Goal: Transaction & Acquisition: Purchase product/service

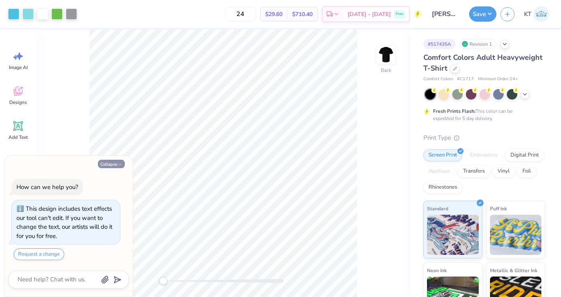
click at [117, 164] on button "Collapse" at bounding box center [111, 164] width 27 height 8
type textarea "x"
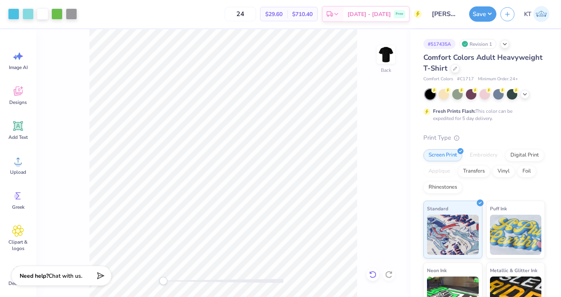
click at [372, 273] on icon at bounding box center [373, 274] width 8 height 8
click at [22, 165] on icon at bounding box center [18, 161] width 12 height 12
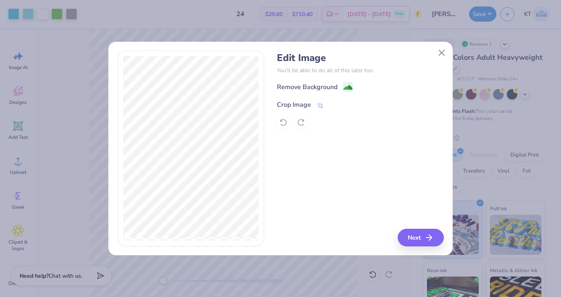
click at [292, 105] on div "Crop Image" at bounding box center [294, 105] width 34 height 10
click at [332, 106] on icon at bounding box center [333, 103] width 5 height 5
click at [323, 86] on div "Remove Background" at bounding box center [307, 88] width 61 height 10
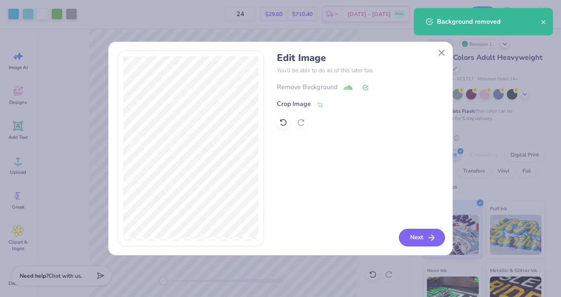
click at [415, 236] on button "Next" at bounding box center [422, 238] width 46 height 18
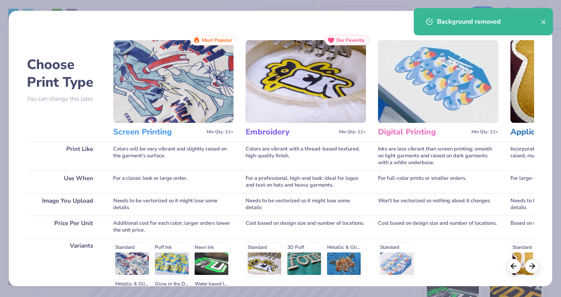
scroll to position [103, 0]
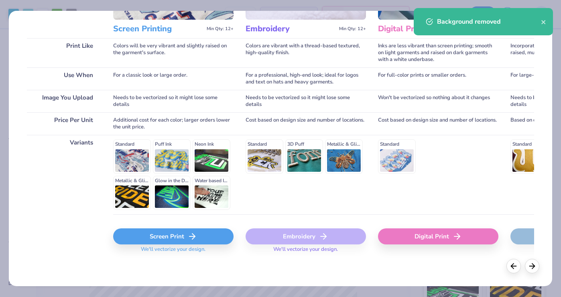
click at [170, 237] on div "Screen Print" at bounding box center [173, 236] width 120 height 16
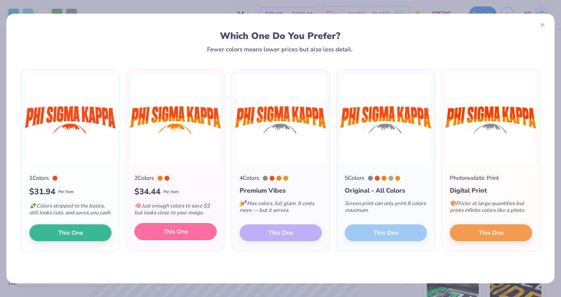
click at [199, 233] on button "This One" at bounding box center [175, 231] width 82 height 17
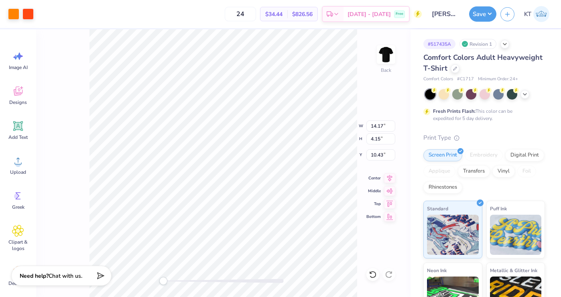
type input "11.42"
type input "3.34"
type input "10.08"
type input "8.17"
type input "2.39"
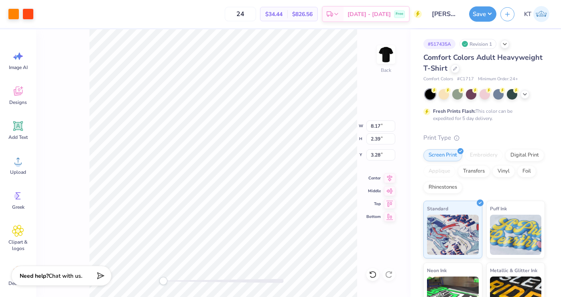
type input "3.28"
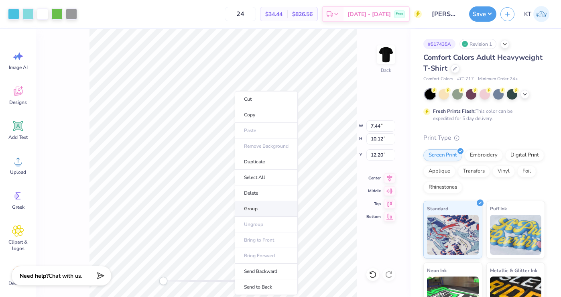
click at [259, 206] on li "Group" at bounding box center [266, 209] width 63 height 16
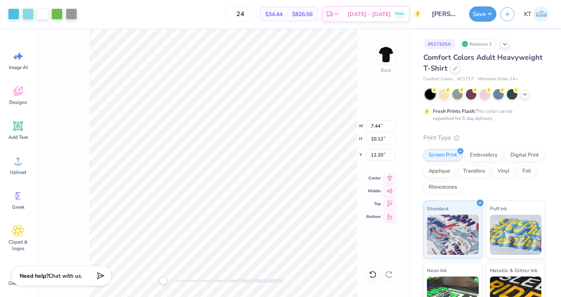
type input "9.00"
type input "19.32"
type input "3.00"
type input "8.17"
type input "2.39"
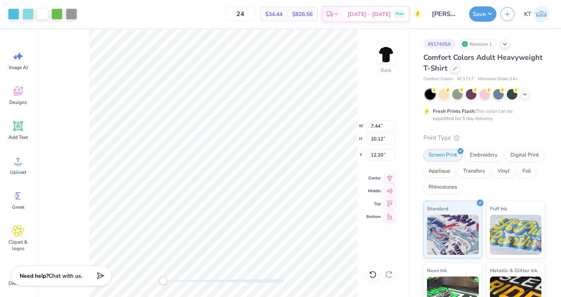
type input "3.28"
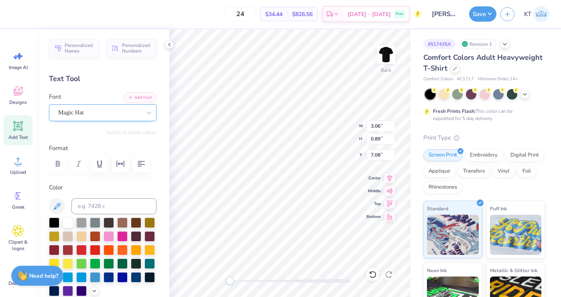
click at [115, 111] on div "Magic Hat" at bounding box center [99, 112] width 84 height 12
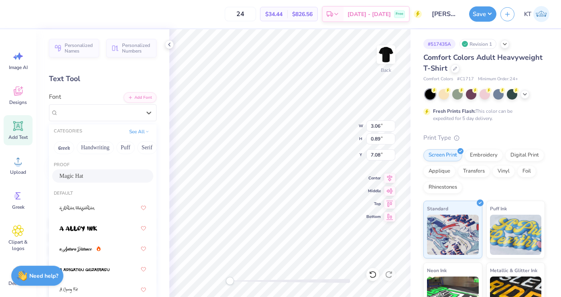
click at [238, 279] on div at bounding box center [290, 281] width 120 height 4
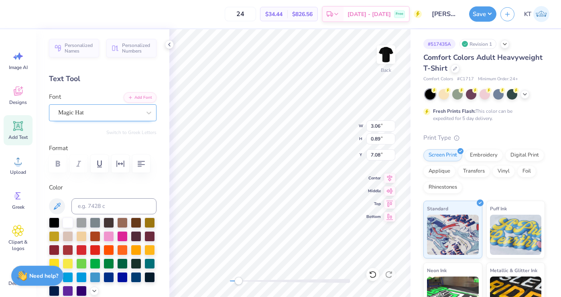
click at [110, 111] on div "Magic Hat" at bounding box center [99, 112] width 84 height 12
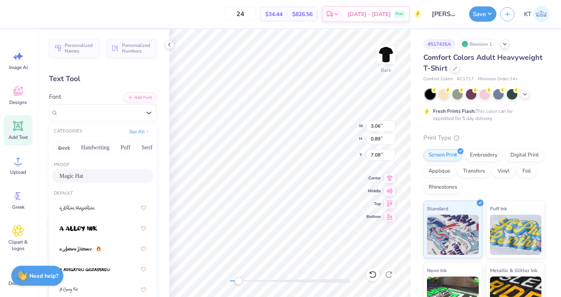
click at [255, 282] on div at bounding box center [290, 281] width 120 height 4
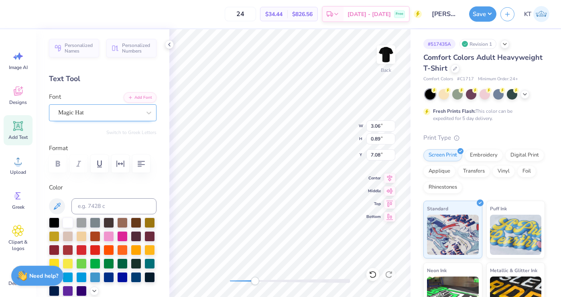
click at [111, 110] on div "Magic Hat" at bounding box center [99, 112] width 84 height 12
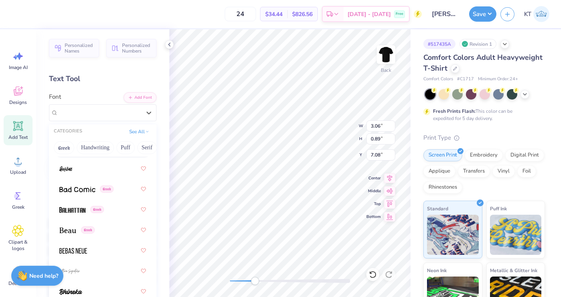
scroll to position [509, 0]
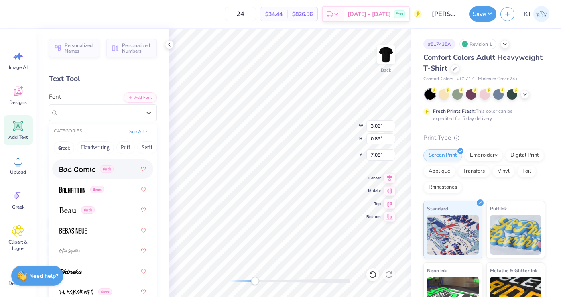
click at [99, 165] on div "Greek" at bounding box center [86, 169] width 54 height 8
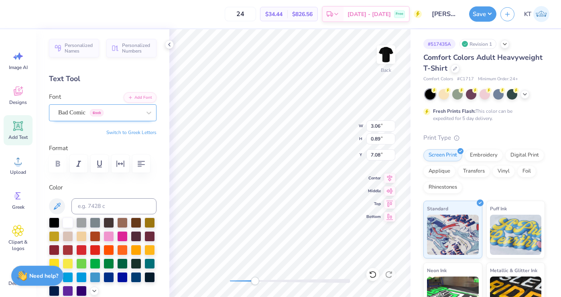
click at [140, 113] on div "Bad Comic Greek" at bounding box center [99, 112] width 84 height 12
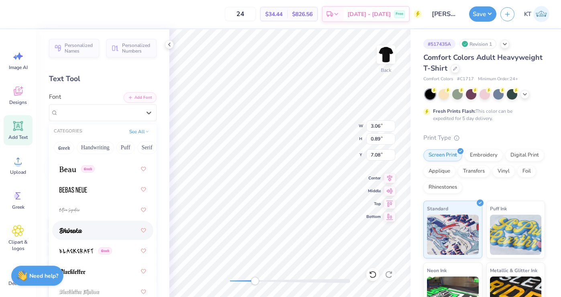
scroll to position [553, 0]
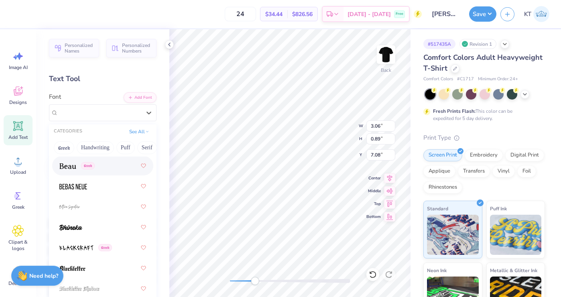
click at [112, 170] on div "Greek" at bounding box center [102, 165] width 87 height 14
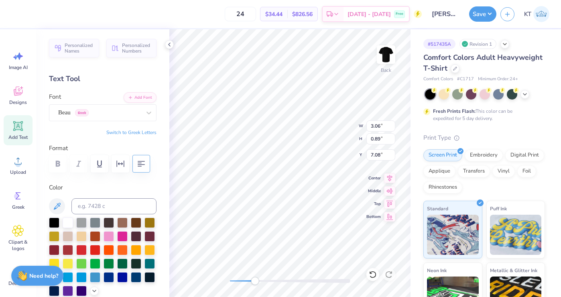
scroll to position [0, 1]
type textarea "FEATURING"
click at [119, 114] on div "Beau Greek" at bounding box center [99, 112] width 84 height 12
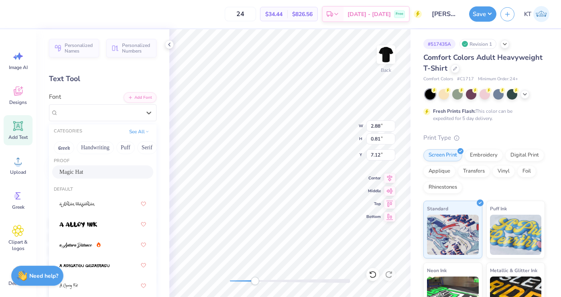
scroll to position [0, 0]
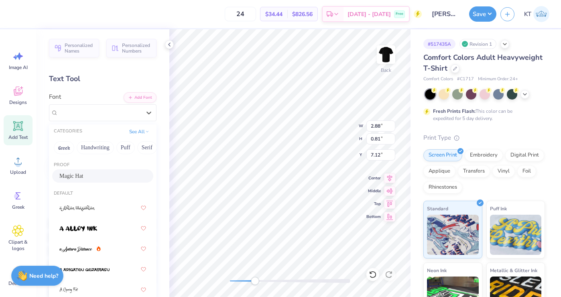
click at [119, 176] on div "Magic Hat" at bounding box center [102, 176] width 87 height 8
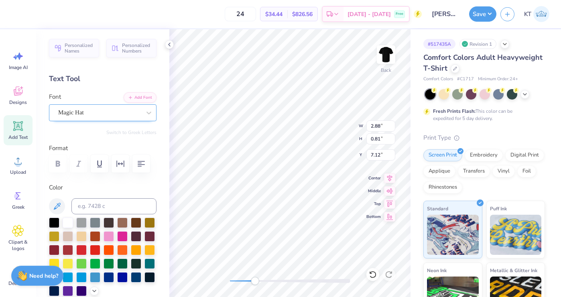
click at [116, 115] on div "Magic Hat" at bounding box center [99, 112] width 84 height 12
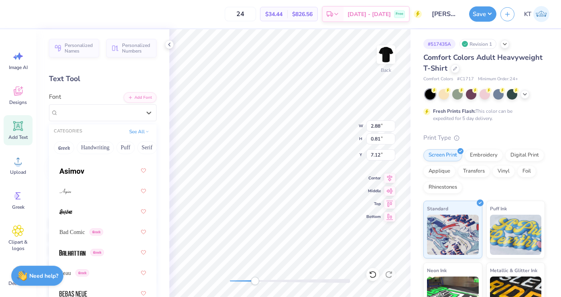
scroll to position [432, 0]
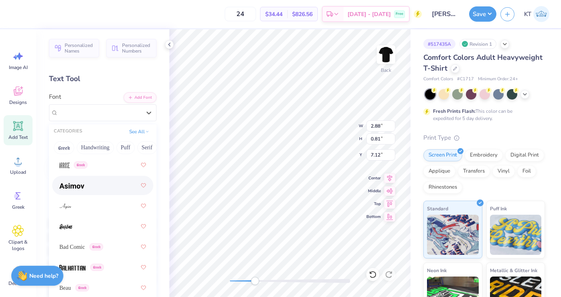
click at [110, 183] on div at bounding box center [102, 185] width 87 height 14
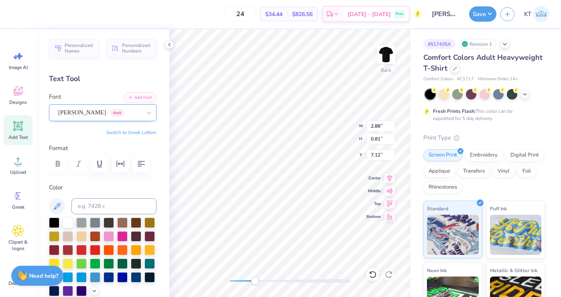
click at [120, 100] on div "Font Asimov Greek" at bounding box center [102, 106] width 107 height 29
click at [115, 109] on div "Asimov Greek" at bounding box center [99, 112] width 84 height 12
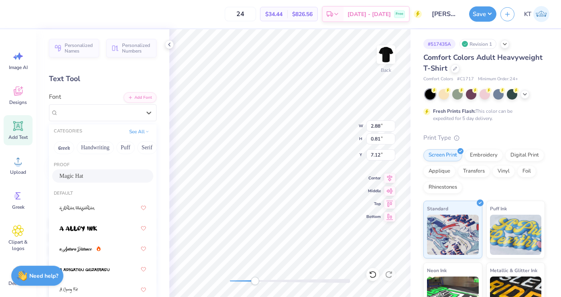
click at [111, 179] on div "Magic Hat" at bounding box center [102, 176] width 87 height 8
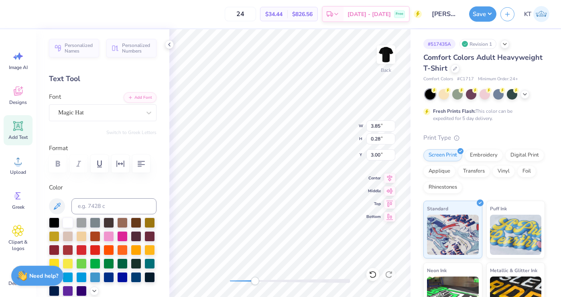
type input "3.01"
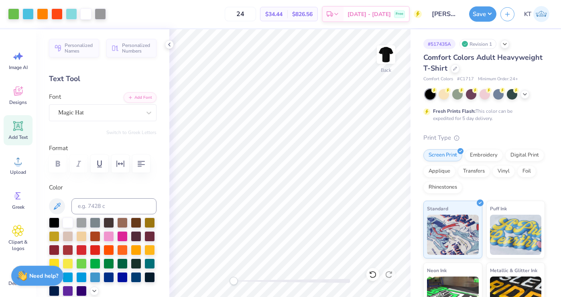
drag, startPoint x: 254, startPoint y: 280, endPoint x: 233, endPoint y: 280, distance: 20.9
click at [233, 280] on div "Accessibility label" at bounding box center [233, 281] width 8 height 8
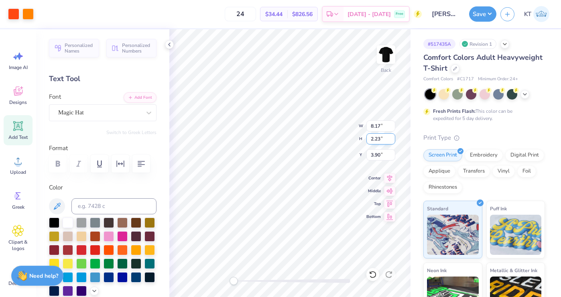
click at [343, 133] on div "Back W 8.17 8.17 " H 2.23 2.23 " Y 3.90 3.90 " Center Middle Top Bottom" at bounding box center [289, 162] width 241 height 267
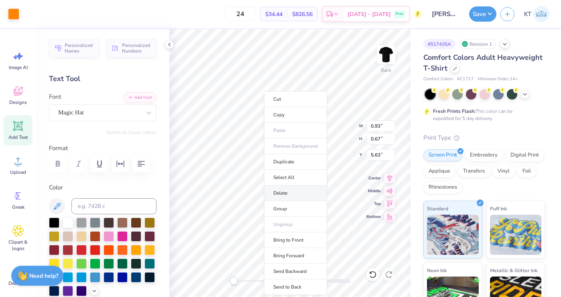
click at [274, 197] on li "Delete" at bounding box center [295, 193] width 63 height 16
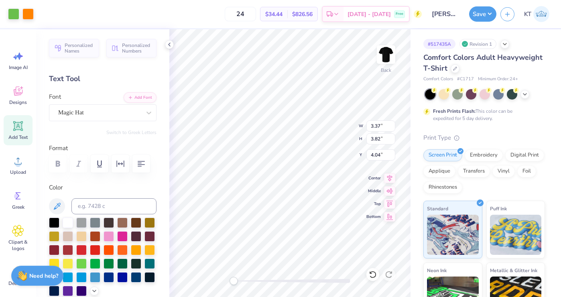
type input "4.06"
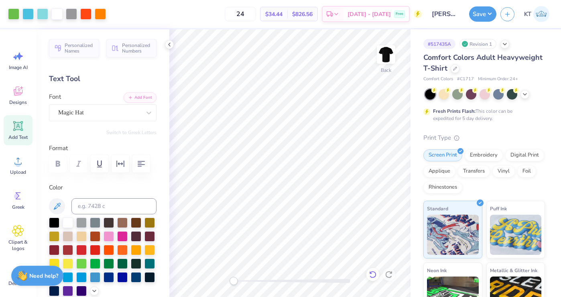
click at [373, 274] on icon at bounding box center [373, 274] width 8 height 8
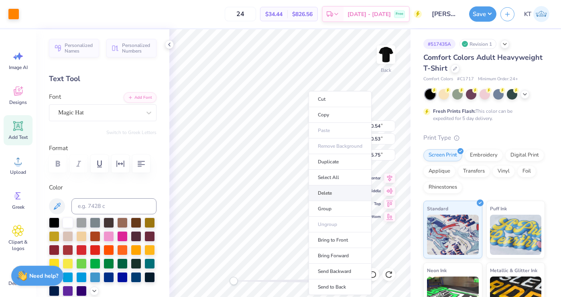
click at [316, 195] on li "Delete" at bounding box center [339, 193] width 63 height 16
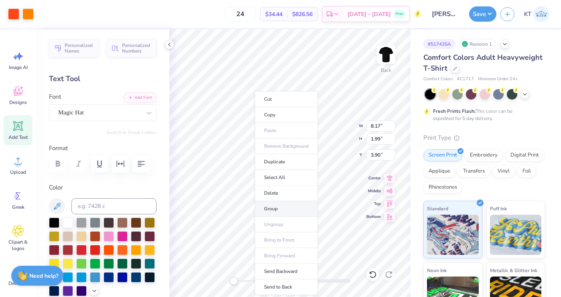
click at [270, 205] on li "Group" at bounding box center [286, 209] width 63 height 16
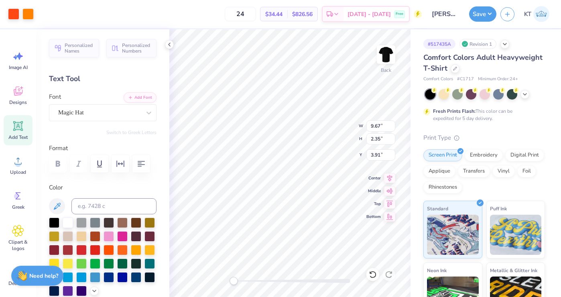
type input "9.67"
type input "2.35"
type input "3.91"
type input "10.68"
type input "2.60"
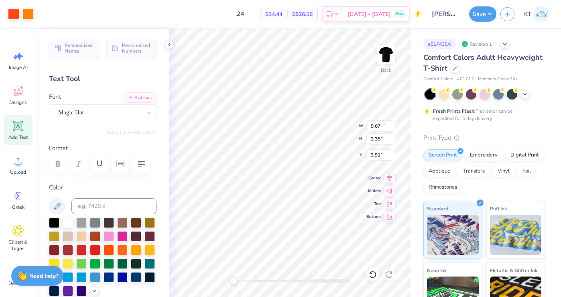
type input "3.66"
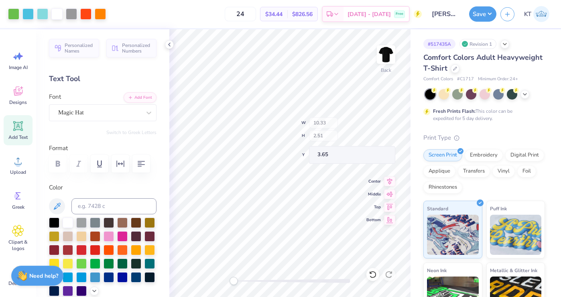
type input "10.33"
type input "2.51"
click at [83, 14] on div at bounding box center [85, 13] width 11 height 11
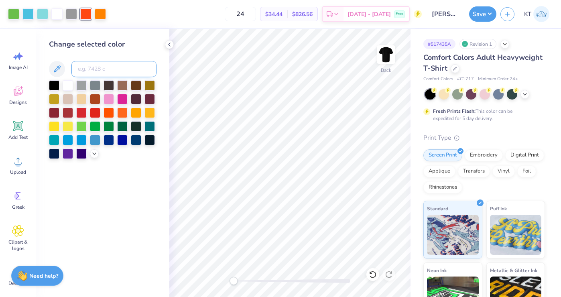
click at [88, 69] on input at bounding box center [113, 69] width 85 height 16
type input "637"
click at [91, 14] on div at bounding box center [85, 13] width 11 height 11
click at [91, 70] on input at bounding box center [113, 69] width 85 height 16
type input "318"
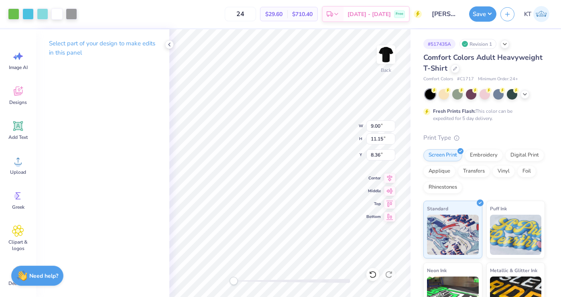
type input "8.36"
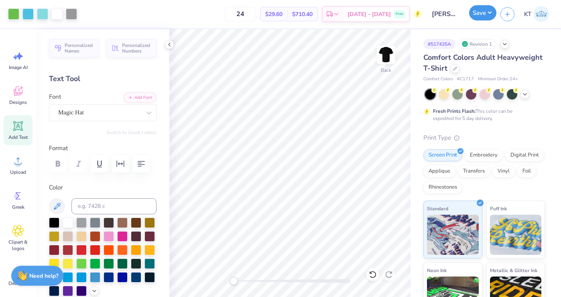
click at [489, 19] on button "Save" at bounding box center [482, 12] width 27 height 15
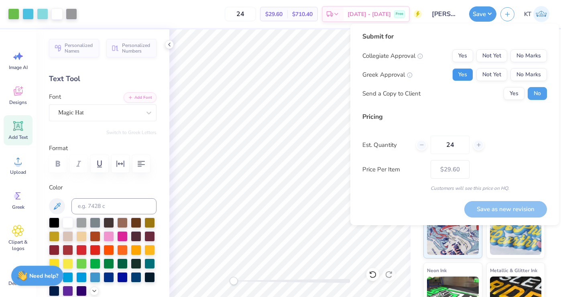
click at [467, 77] on button "Yes" at bounding box center [462, 74] width 21 height 13
click at [515, 64] on div "Collegiate Approval Yes Not Yet No Marks Greek Approval Yes Not Yet No Marks Se…" at bounding box center [454, 74] width 184 height 51
click at [523, 54] on button "No Marks" at bounding box center [528, 55] width 36 height 13
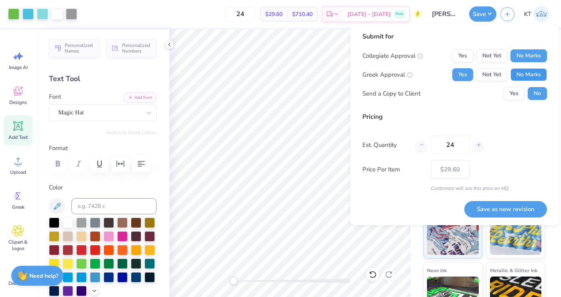
click at [523, 74] on button "No Marks" at bounding box center [528, 74] width 36 height 13
click at [497, 211] on button "Save as new revision" at bounding box center [505, 209] width 83 height 16
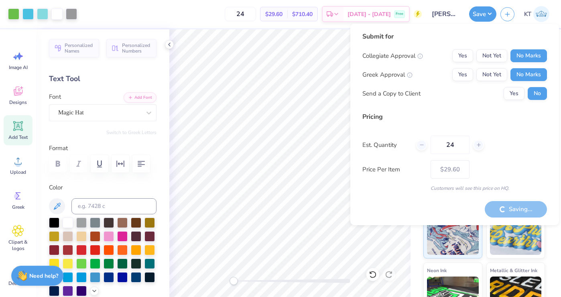
click at [483, 161] on div "Price Per Item $29.60" at bounding box center [454, 169] width 184 height 18
click at [474, 172] on div "Price Per Item $29.60" at bounding box center [454, 169] width 184 height 18
click at [508, 211] on div "Saving..." at bounding box center [515, 209] width 62 height 16
type input "– –"
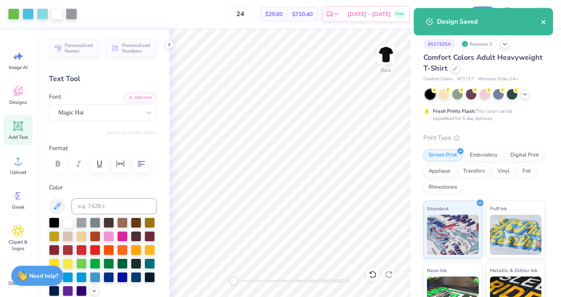
click at [544, 23] on icon "close" at bounding box center [543, 22] width 4 height 4
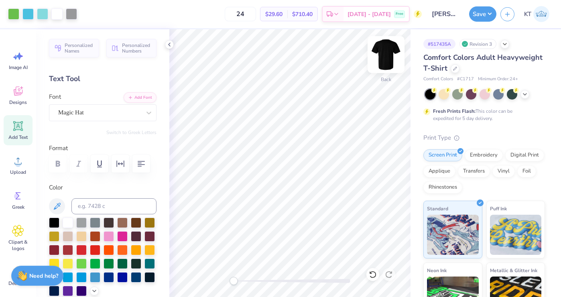
click at [392, 50] on img at bounding box center [386, 54] width 32 height 32
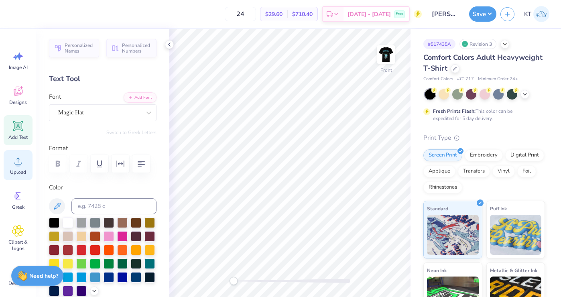
click at [18, 169] on span "Upload" at bounding box center [18, 172] width 16 height 6
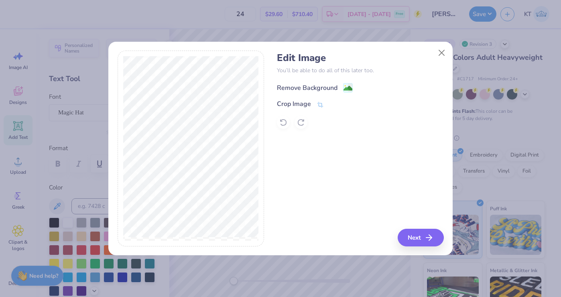
click at [280, 91] on div "Remove Background" at bounding box center [307, 88] width 61 height 10
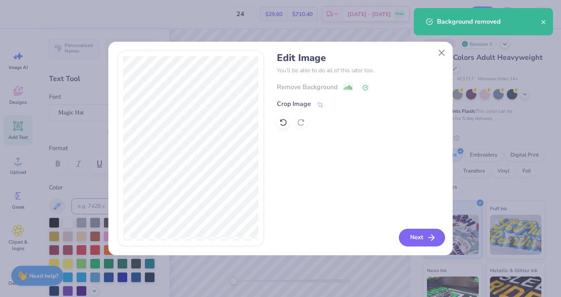
click at [409, 238] on button "Next" at bounding box center [422, 238] width 46 height 18
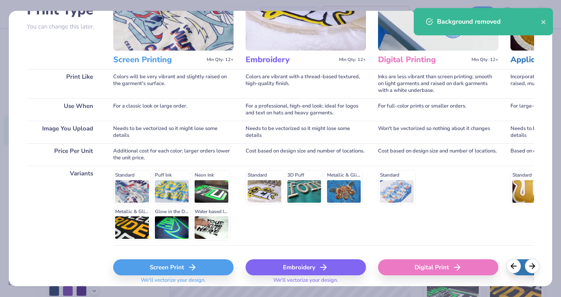
scroll to position [88, 0]
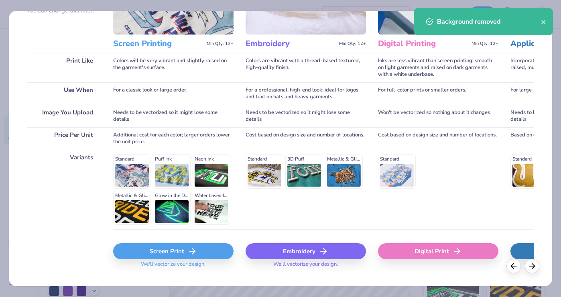
click at [166, 257] on div "Screen Print" at bounding box center [173, 251] width 120 height 16
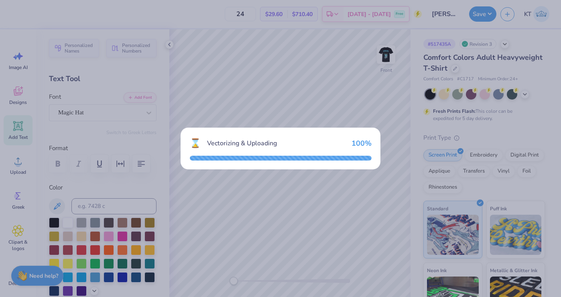
click at [287, 132] on div "⌛ Vectorizing & Uploading 100 %" at bounding box center [280, 149] width 200 height 42
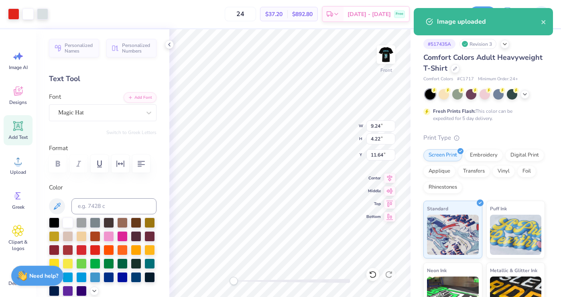
type input "3.23"
type input "1.48"
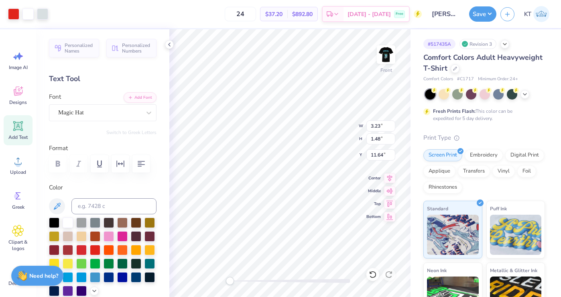
click at [222, 282] on div "Front W 3.23 3.23 " H 1.48 1.48 " Y 11.64 11.64 " Center Middle Top Bottom" at bounding box center [289, 162] width 241 height 267
click at [379, 59] on img at bounding box center [386, 54] width 32 height 32
type input "3.18"
type input "1.45"
type input "0.65"
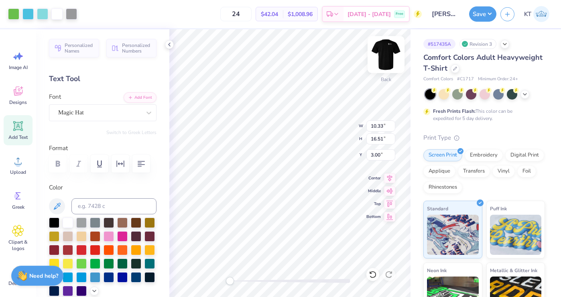
click at [386, 57] on img at bounding box center [386, 54] width 32 height 32
type input "10.50"
type input "16.78"
type input "5.39"
type input "3.23"
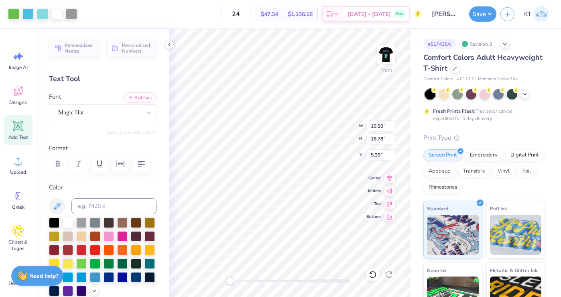
type input "1.48"
type input "3.00"
click at [387, 58] on img at bounding box center [386, 54] width 32 height 32
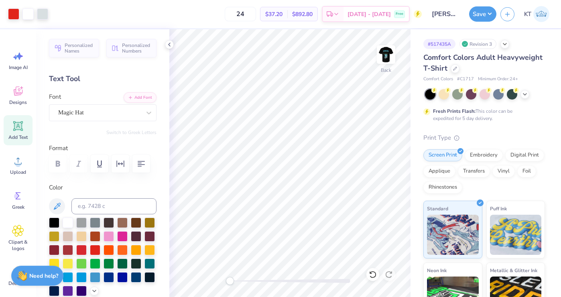
click at [247, 281] on div at bounding box center [290, 281] width 120 height 4
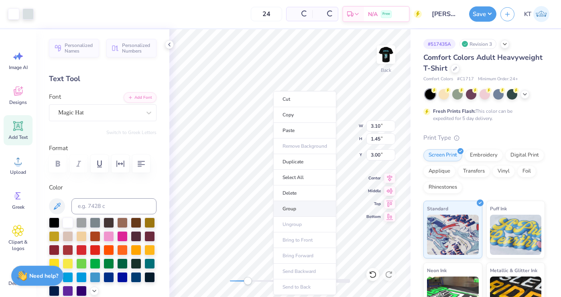
click at [290, 206] on li "Group" at bounding box center [304, 209] width 63 height 16
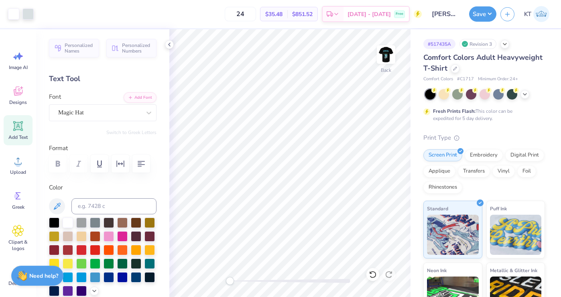
click at [222, 281] on div "Back" at bounding box center [289, 162] width 241 height 267
click at [171, 47] on icon at bounding box center [169, 44] width 6 height 6
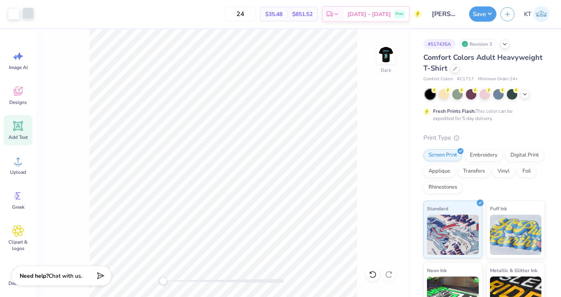
click at [27, 14] on div at bounding box center [27, 13] width 11 height 11
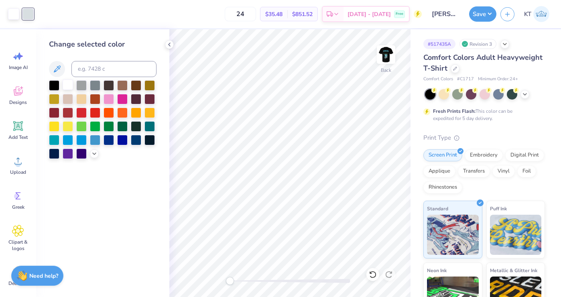
click at [68, 83] on div at bounding box center [68, 84] width 10 height 10
click at [172, 47] on icon at bounding box center [169, 44] width 6 height 6
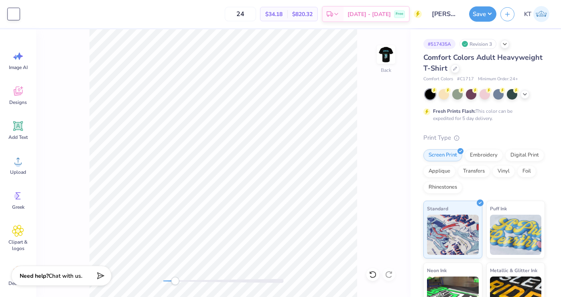
click at [175, 283] on div at bounding box center [223, 281] width 120 height 8
click at [235, 280] on div at bounding box center [223, 281] width 120 height 4
click at [383, 58] on img at bounding box center [386, 54] width 32 height 32
click at [124, 276] on div "Front" at bounding box center [223, 162] width 374 height 267
click at [16, 156] on icon at bounding box center [18, 161] width 12 height 12
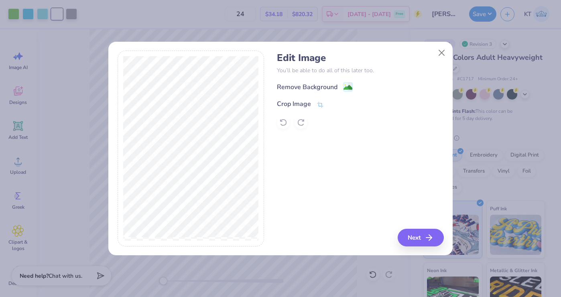
click at [304, 92] on div "Remove Background Crop Image" at bounding box center [360, 105] width 166 height 47
click at [304, 89] on div "Remove Background" at bounding box center [307, 88] width 61 height 10
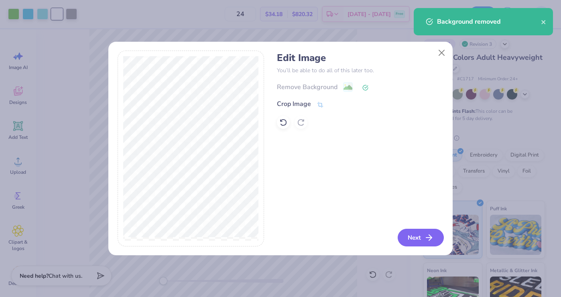
click at [410, 239] on button "Next" at bounding box center [420, 238] width 46 height 18
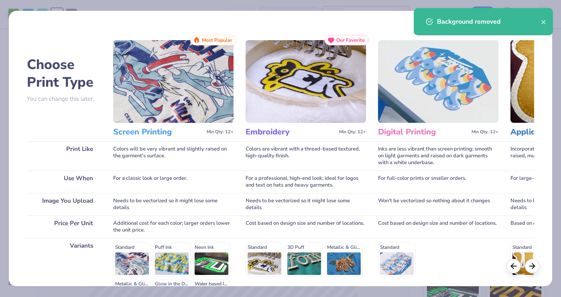
scroll to position [99, 0]
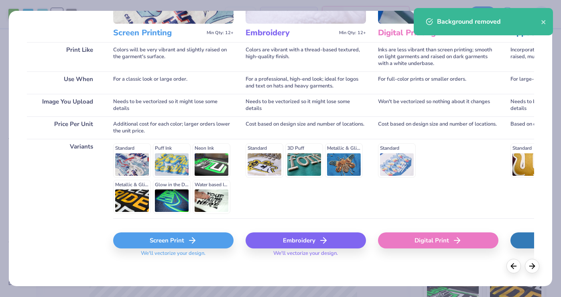
click at [188, 241] on icon at bounding box center [192, 240] width 10 height 10
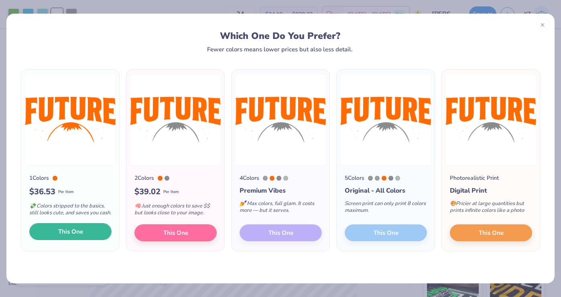
click at [50, 238] on button "This One" at bounding box center [70, 231] width 82 height 17
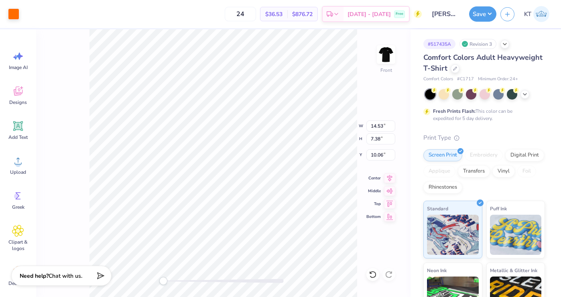
type input "9.02"
type input "4.58"
type input "8.84"
type input "4.49"
type input "8.38"
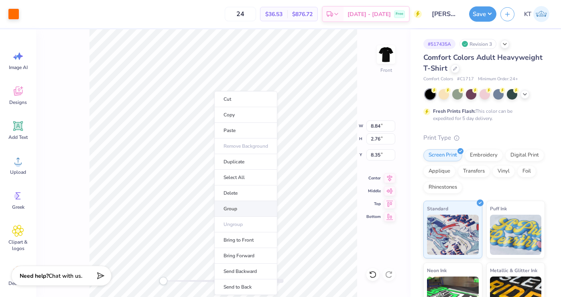
click at [233, 206] on li "Group" at bounding box center [245, 209] width 63 height 16
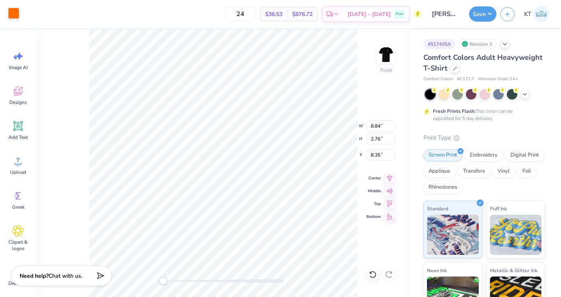
click at [14, 12] on div at bounding box center [13, 13] width 11 height 11
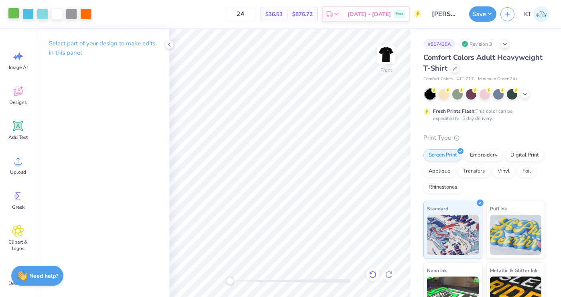
click at [371, 271] on icon at bounding box center [373, 274] width 8 height 8
click at [82, 14] on div at bounding box center [85, 13] width 11 height 11
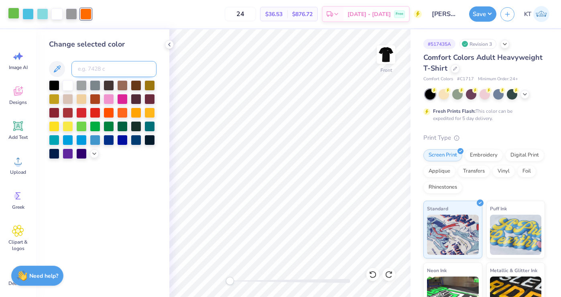
click at [89, 68] on input at bounding box center [113, 69] width 85 height 16
type input "360"
click at [171, 44] on icon at bounding box center [169, 44] width 6 height 6
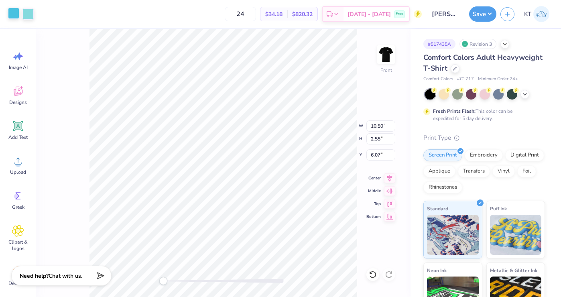
type input "10.99"
type input "2.67"
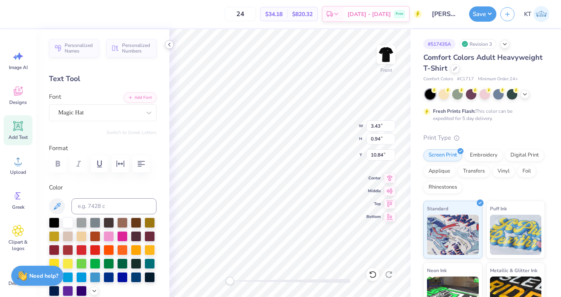
type input "3.43"
type input "0.94"
type input "7.57"
type input "10.28"
type input "11.89"
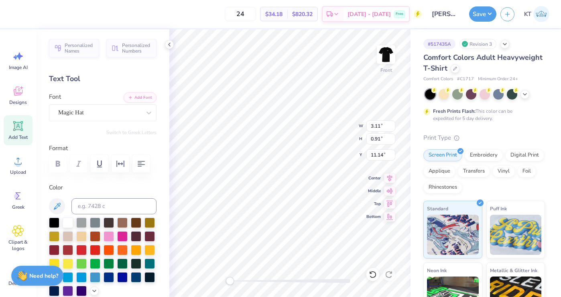
type input "7.57"
type input "10.28"
type input "3.11"
type input "0.91"
click at [171, 46] on icon at bounding box center [169, 44] width 6 height 6
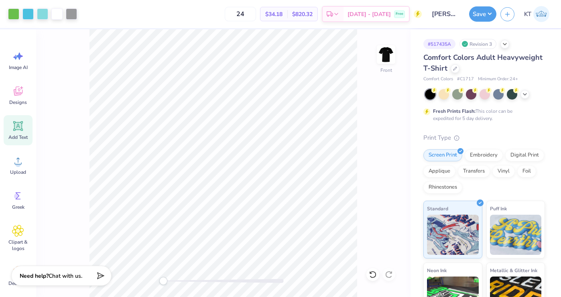
click at [171, 280] on div at bounding box center [223, 281] width 120 height 4
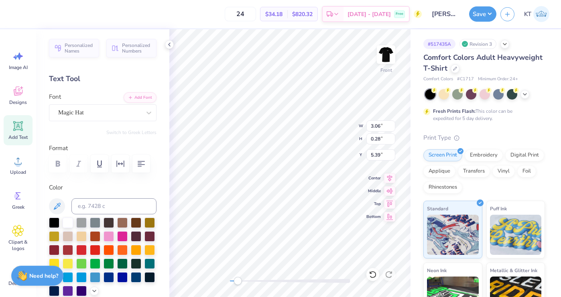
type input "3.06"
type input "3.11"
type input "0.91"
type input "8.84"
type input "2.78"
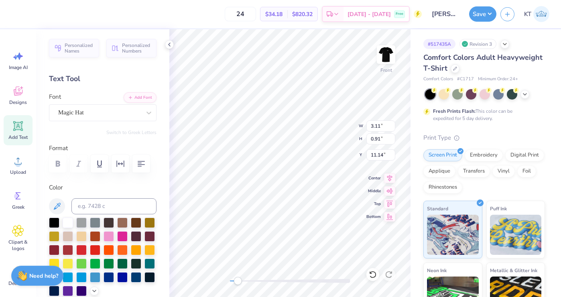
type input "8.38"
type input "9.53"
type input "3.00"
type input "10.03"
type input "3.16"
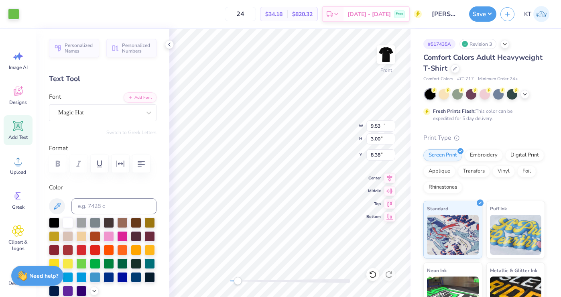
type input "8.22"
type input "3.43"
type input "0.94"
type input "3.11"
type input "0.91"
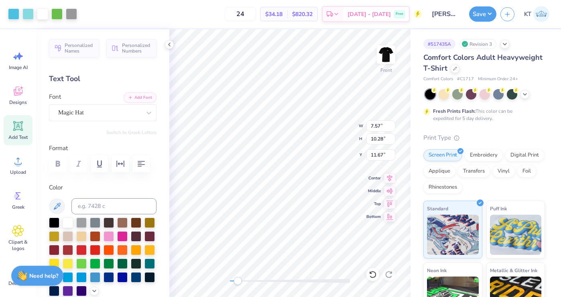
type input "11.81"
type input "2.82"
type input "0.82"
type input "3.18"
type input "0.87"
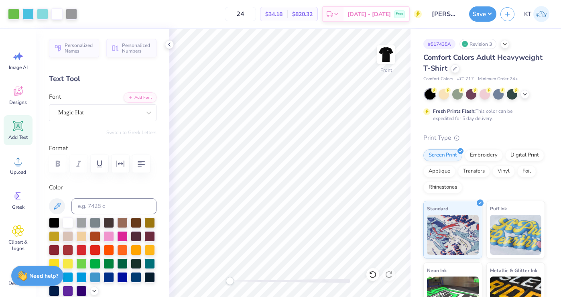
drag, startPoint x: 239, startPoint y: 280, endPoint x: 229, endPoint y: 280, distance: 9.2
click at [229, 280] on div "Accessibility label" at bounding box center [230, 281] width 8 height 8
click at [170, 44] on icon at bounding box center [169, 44] width 6 height 6
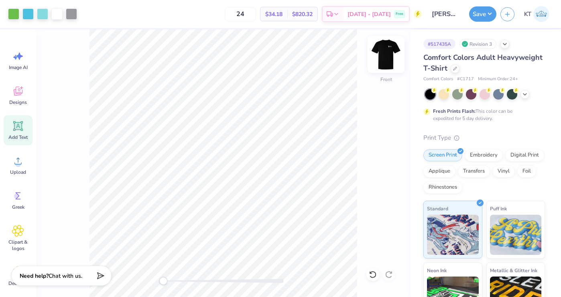
click at [385, 58] on img at bounding box center [386, 54] width 32 height 32
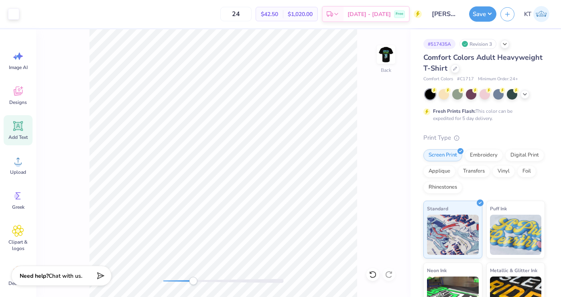
click at [193, 278] on div at bounding box center [223, 281] width 120 height 8
click at [18, 161] on circle at bounding box center [18, 164] width 6 height 6
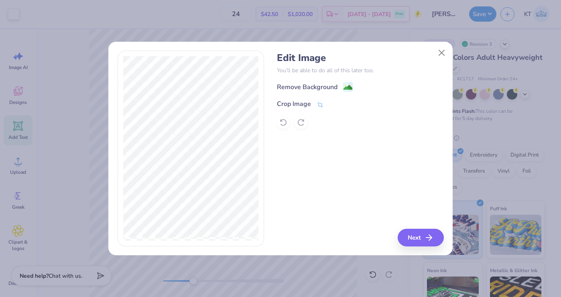
click at [296, 93] on div "Remove Background Crop Image" at bounding box center [360, 105] width 166 height 47
click at [296, 91] on div "Remove Background" at bounding box center [307, 88] width 61 height 10
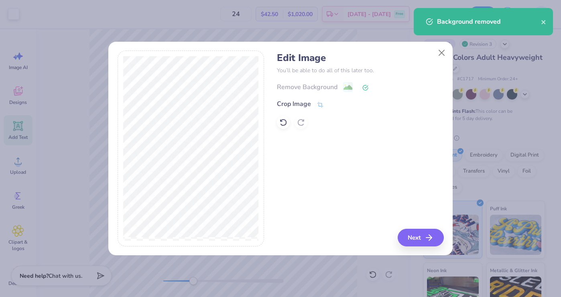
click at [404, 224] on div "Edit Image You’ll be able to do all of this later too. Remove Background Crop I…" at bounding box center [360, 149] width 166 height 196
click at [404, 242] on button "Next" at bounding box center [422, 238] width 46 height 18
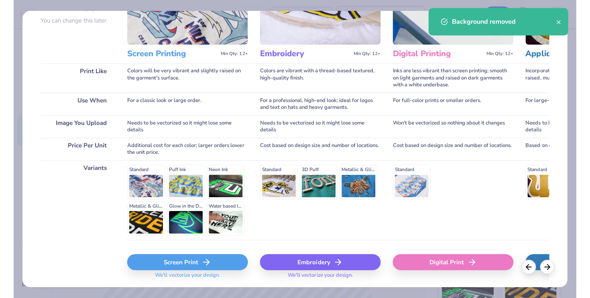
scroll to position [103, 0]
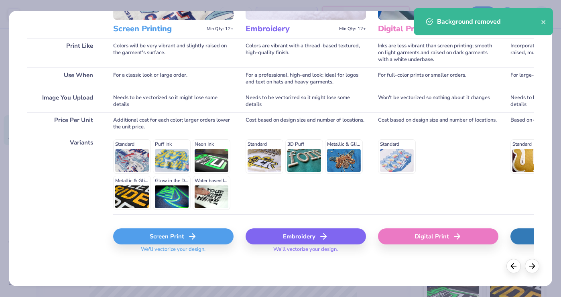
click at [167, 231] on div "Screen Print" at bounding box center [173, 236] width 120 height 16
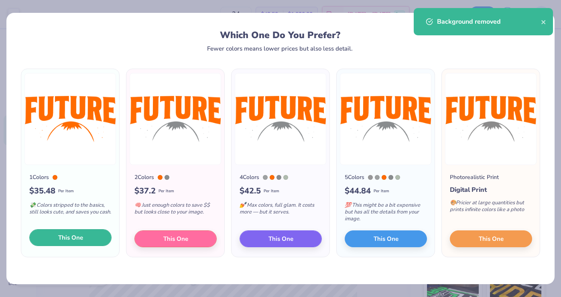
click at [83, 235] on span "This One" at bounding box center [70, 237] width 25 height 9
type input "14.17"
type input "7.19"
type input "8.90"
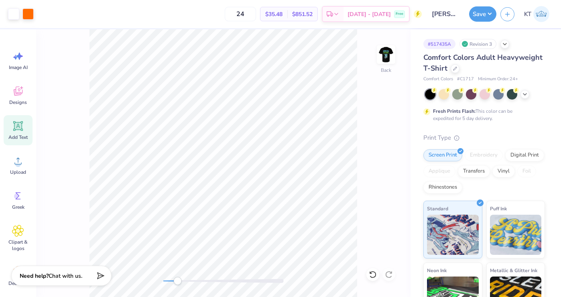
click at [156, 278] on div "Back" at bounding box center [223, 162] width 374 height 267
type input "1.86"
type input "0.95"
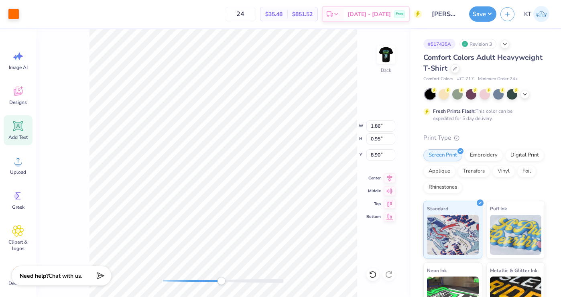
click at [221, 281] on div at bounding box center [223, 281] width 120 height 4
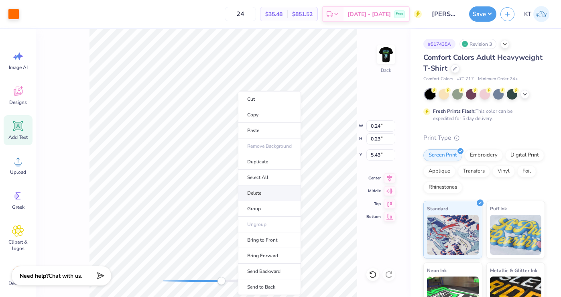
click at [257, 198] on li "Delete" at bounding box center [269, 193] width 63 height 16
click at [251, 195] on li "Delete" at bounding box center [271, 193] width 63 height 16
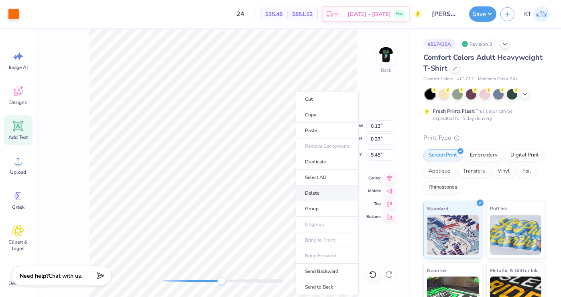
click at [302, 196] on li "Delete" at bounding box center [327, 193] width 63 height 16
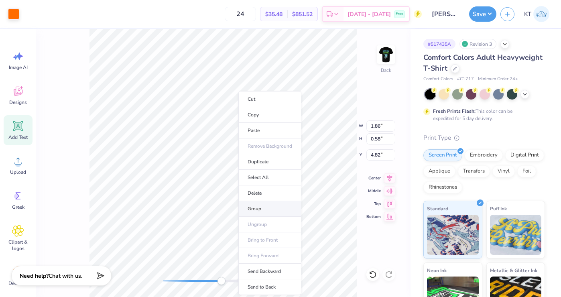
click at [256, 206] on li "Group" at bounding box center [269, 209] width 63 height 16
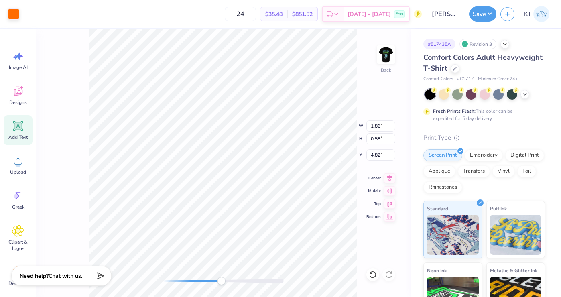
type input "3.10"
type input "1.45"
type input "3.00"
type input "1.66"
type input "0.52"
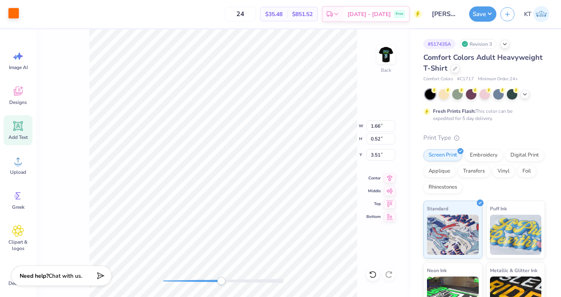
click at [8, 14] on div at bounding box center [13, 13] width 11 height 11
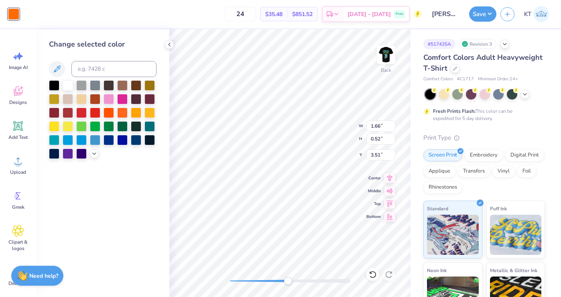
click at [67, 84] on div at bounding box center [68, 85] width 10 height 10
type input "3.58"
click at [168, 45] on polyline at bounding box center [169, 44] width 2 height 3
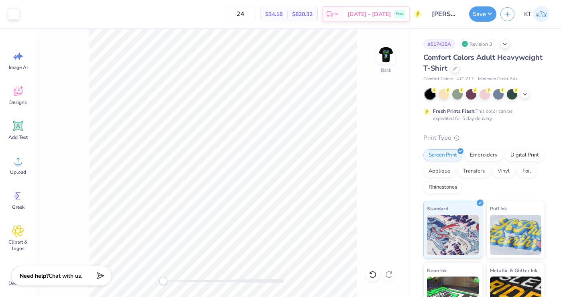
click at [154, 278] on div "Back" at bounding box center [223, 162] width 374 height 267
click at [227, 282] on div at bounding box center [223, 281] width 120 height 4
click at [388, 51] on img at bounding box center [386, 55] width 16 height 16
click at [151, 267] on div "Back" at bounding box center [223, 162] width 374 height 267
click at [195, 282] on div at bounding box center [223, 281] width 120 height 4
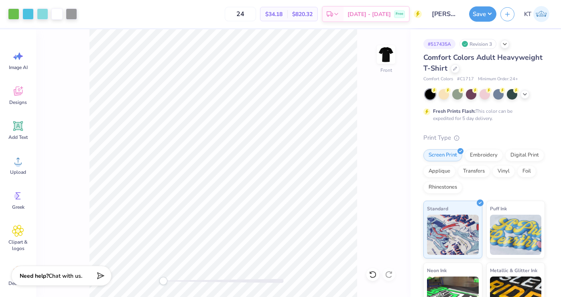
click at [138, 280] on div "Front" at bounding box center [223, 162] width 374 height 267
click at [485, 10] on button "Save" at bounding box center [482, 12] width 27 height 15
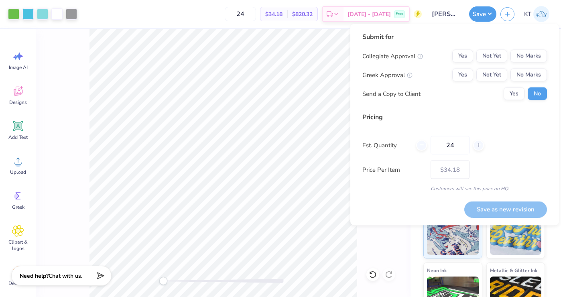
click at [502, 88] on div "Send a Copy to Client Yes No" at bounding box center [454, 93] width 184 height 13
click at [515, 91] on button "Yes" at bounding box center [513, 93] width 21 height 13
click at [467, 77] on button "Yes" at bounding box center [462, 75] width 21 height 13
click at [519, 60] on button "No Marks" at bounding box center [528, 56] width 36 height 13
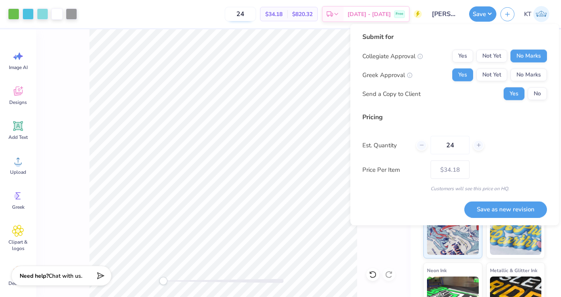
click at [251, 14] on input "24" at bounding box center [240, 14] width 31 height 14
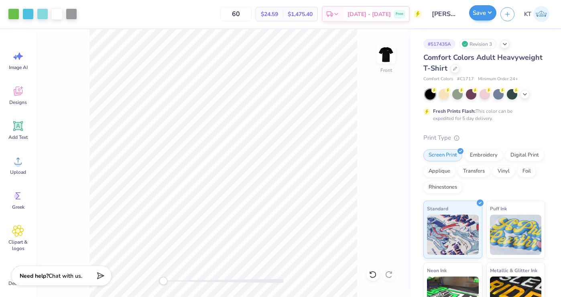
type input "60"
click at [480, 11] on button "Save" at bounding box center [482, 12] width 27 height 15
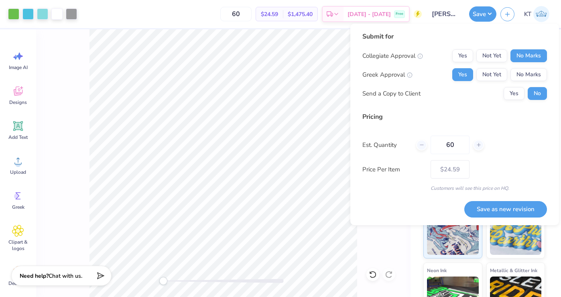
click at [516, 197] on div "Save as new revision" at bounding box center [505, 204] width 83 height 25
click at [515, 204] on button "Save as new revision" at bounding box center [505, 209] width 83 height 16
click at [510, 205] on div "Saving..." at bounding box center [515, 209] width 62 height 16
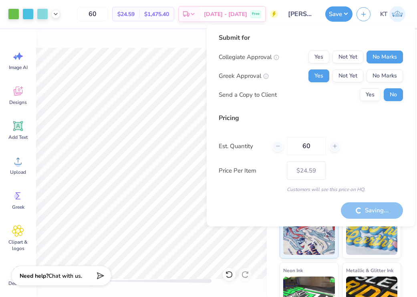
type input "– –"
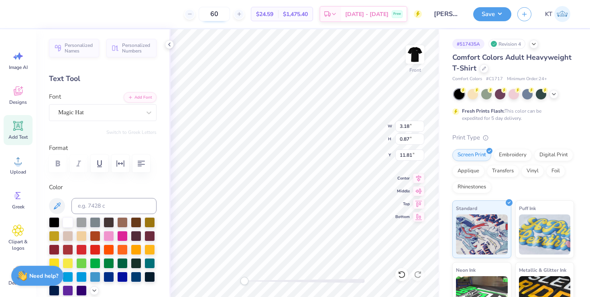
type input "7.57"
type input "10.28"
type input "11.67"
click at [399, 271] on icon at bounding box center [401, 275] width 8 height 8
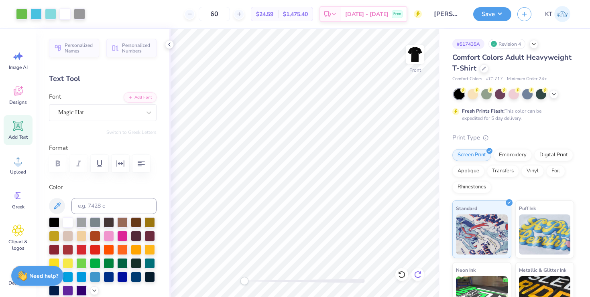
click at [421, 277] on icon at bounding box center [417, 275] width 8 height 8
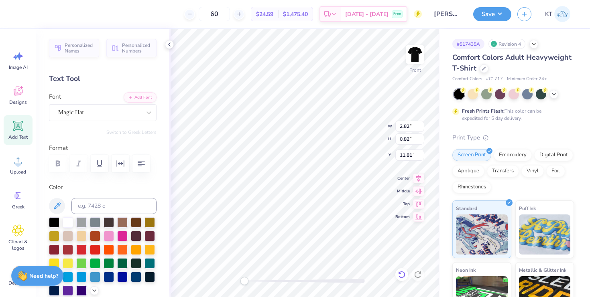
type input "8.92"
type input "10.28"
type input "11.67"
type input "2.82"
type input "0.82"
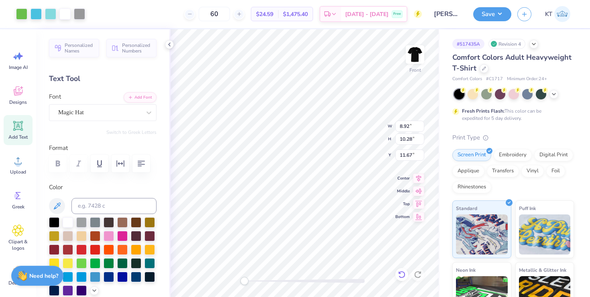
type input "7.21"
type input "10.34"
type input "0.87"
type input "11.81"
click at [167, 47] on icon at bounding box center [169, 44] width 6 height 6
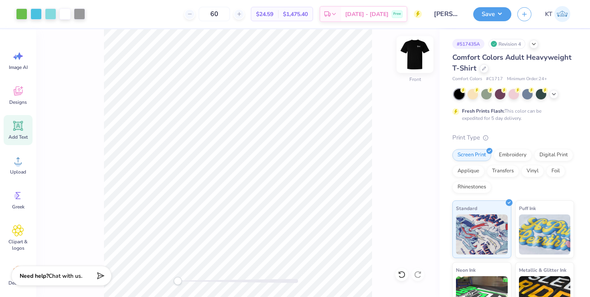
click at [412, 55] on img at bounding box center [415, 54] width 32 height 32
click at [417, 61] on img at bounding box center [415, 54] width 32 height 32
click at [15, 165] on icon at bounding box center [18, 161] width 12 height 12
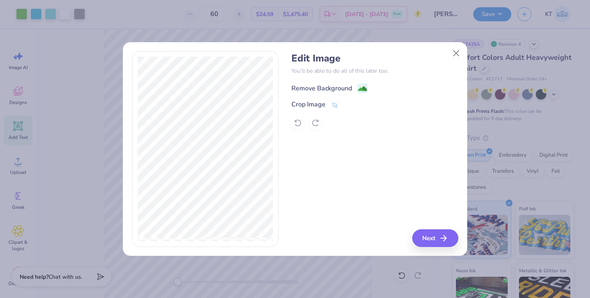
click at [311, 83] on div "Remove Background" at bounding box center [321, 88] width 61 height 10
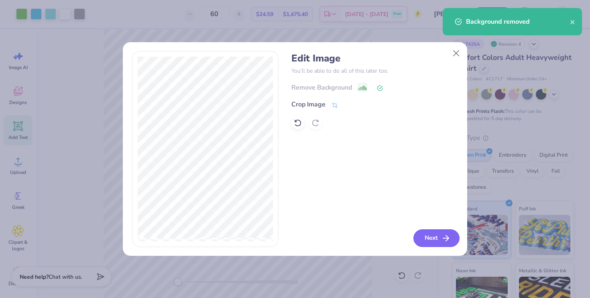
click at [428, 236] on button "Next" at bounding box center [436, 238] width 46 height 18
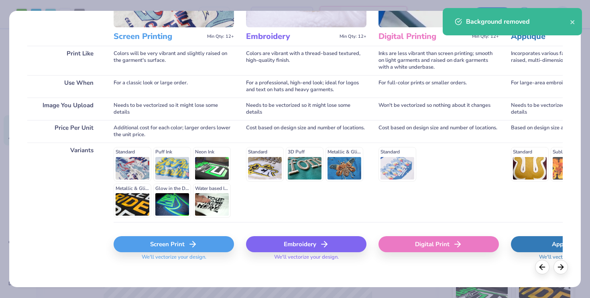
scroll to position [102, 0]
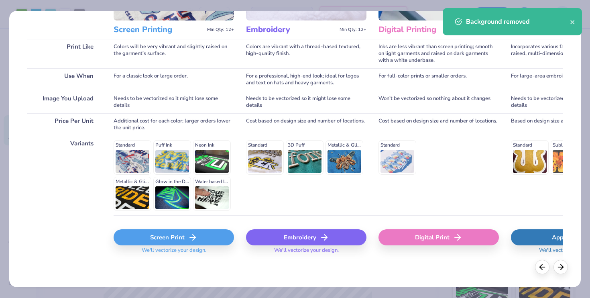
click at [202, 237] on div "Screen Print" at bounding box center [173, 237] width 120 height 16
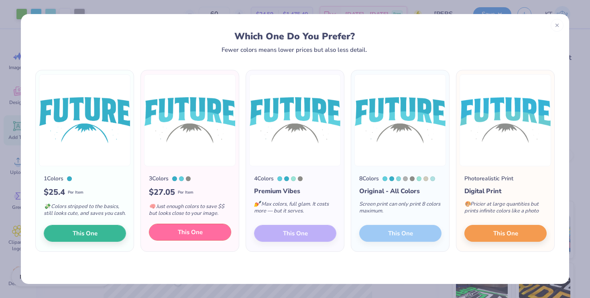
click at [183, 237] on span "This One" at bounding box center [190, 231] width 25 height 9
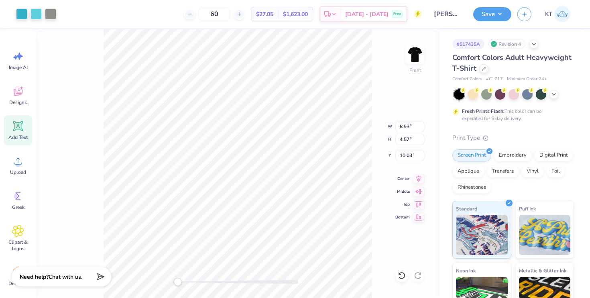
type input "8.93"
type input "4.57"
type input "10.03"
type input "3.14"
type input "8.65"
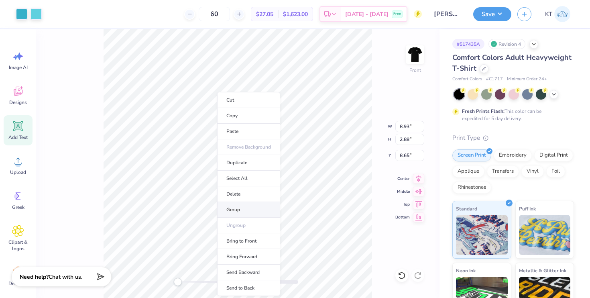
click at [232, 205] on li "Group" at bounding box center [248, 210] width 63 height 16
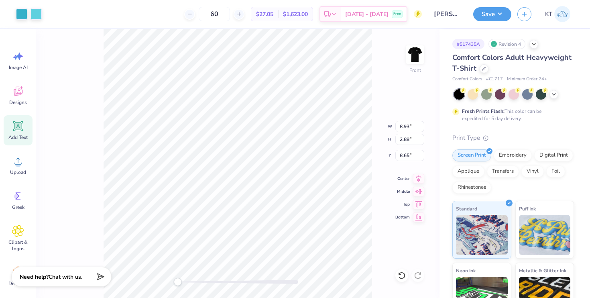
click at [209, 284] on div at bounding box center [238, 282] width 120 height 8
type input "0.05"
type input "11.67"
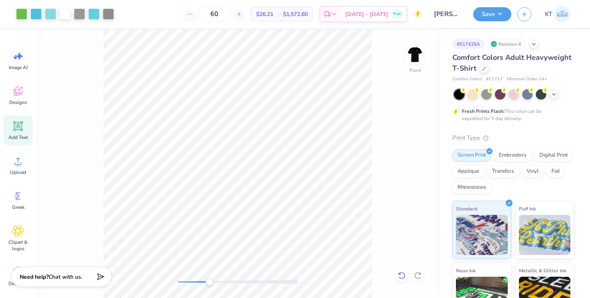
click at [406, 276] on div at bounding box center [401, 275] width 13 height 13
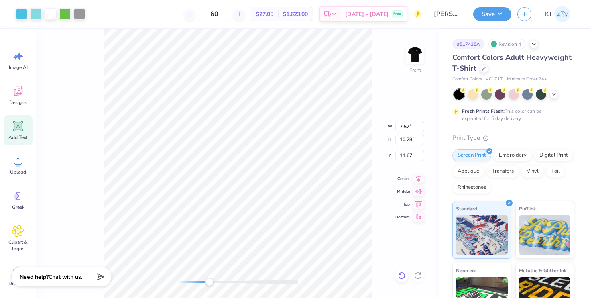
click at [402, 278] on icon at bounding box center [401, 274] width 7 height 7
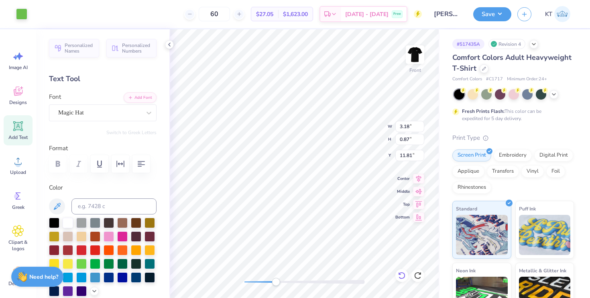
type input "3.18"
type input "0.87"
type input "11.81"
type input "7.57"
type input "10.28"
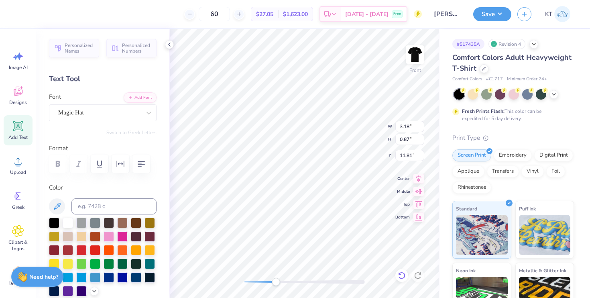
type input "11.67"
type input "0.06"
type input "12.36"
type input "0.03"
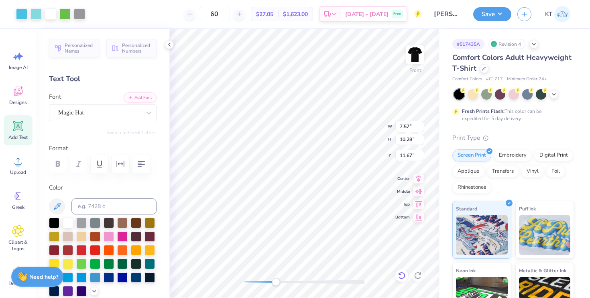
type input "0.03"
type input "11.99"
click at [403, 276] on icon at bounding box center [401, 274] width 7 height 7
type input "3.18"
type input "0.87"
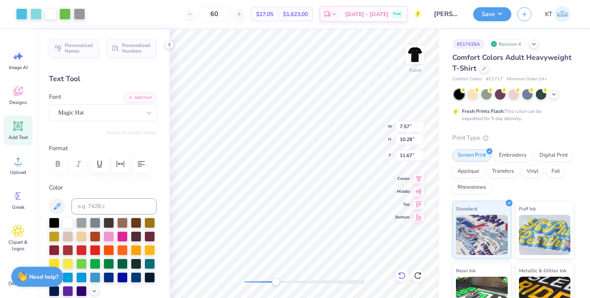
type input "12.64"
type input "2.82"
type input "0.82"
type input "11.81"
type input "3.18"
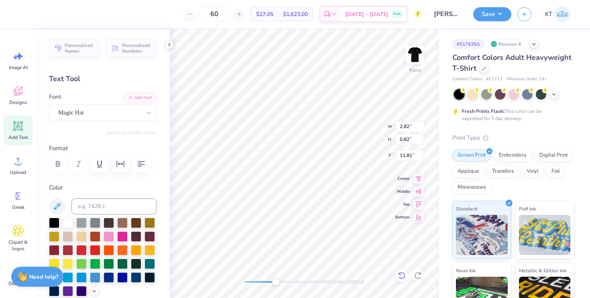
type input "0.87"
type input "11.67"
type input "7.57"
type input "10.28"
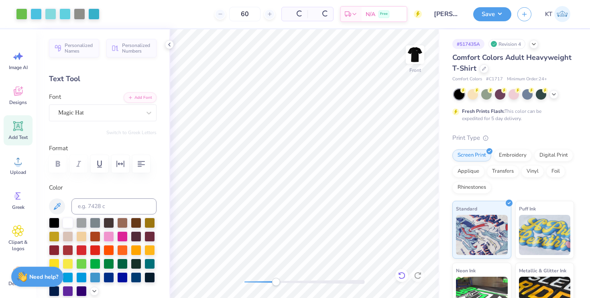
click at [402, 272] on icon at bounding box center [401, 274] width 7 height 7
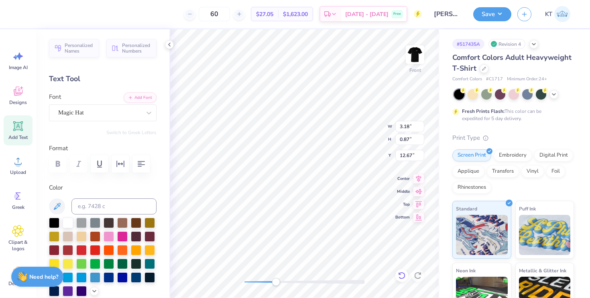
click at [401, 274] on icon at bounding box center [401, 275] width 8 height 8
click at [418, 273] on icon at bounding box center [417, 275] width 8 height 8
click at [223, 280] on div "Front W 3.18 3.18 " H 0.87 0.87 " Y 12.67 12.67 " Center Middle Top Bottom" at bounding box center [304, 163] width 270 height 268
type input "2.82"
type input "0.82"
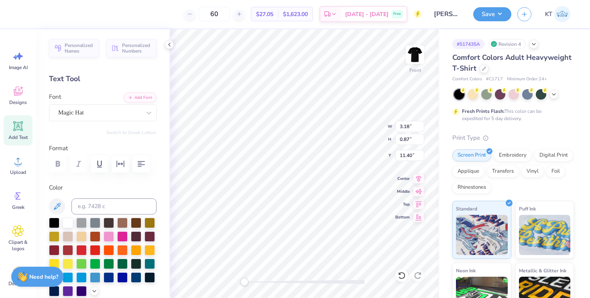
type input "11.29"
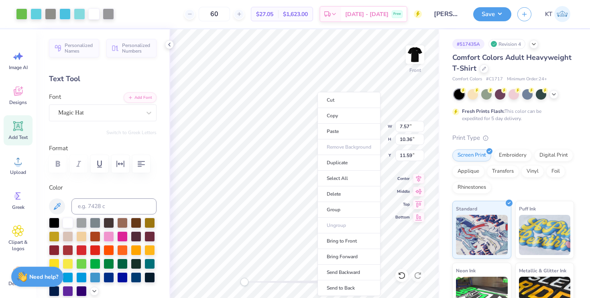
drag, startPoint x: 276, startPoint y: 282, endPoint x: 250, endPoint y: 282, distance: 25.7
click at [339, 210] on li "Group" at bounding box center [348, 210] width 63 height 16
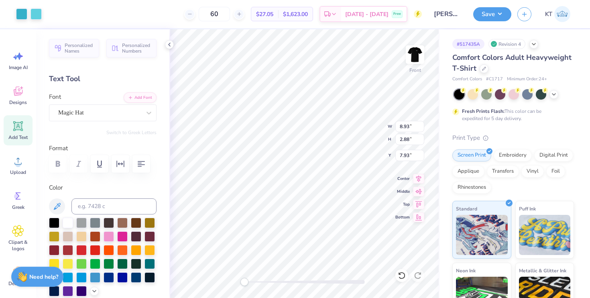
type input "8.93"
type input "2.88"
type input "7.93"
type input "7.57"
type input "10.36"
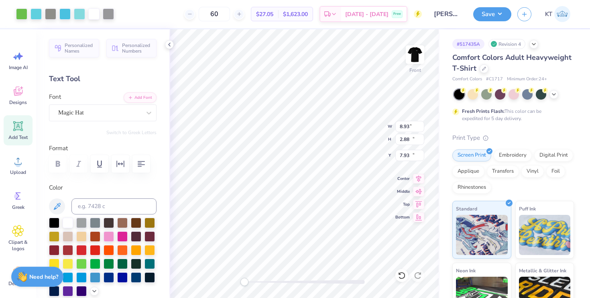
type input "11.59"
type input "8.93"
type input "2.88"
type input "8.71"
type input "3.18"
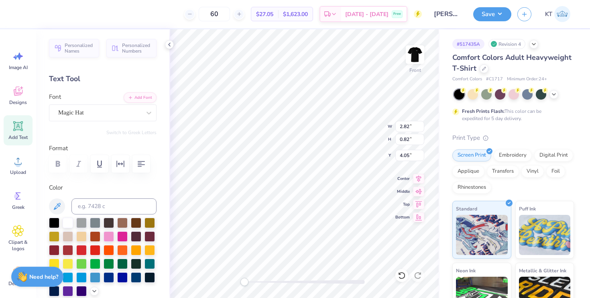
type input "0.87"
type input "7.57"
type input "10.36"
type input "11.59"
type input "2.82"
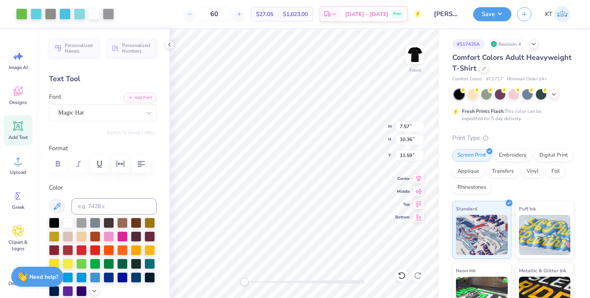
type input "0.82"
type input "11.18"
type input "8.38"
type input "11.48"
type input "11.05"
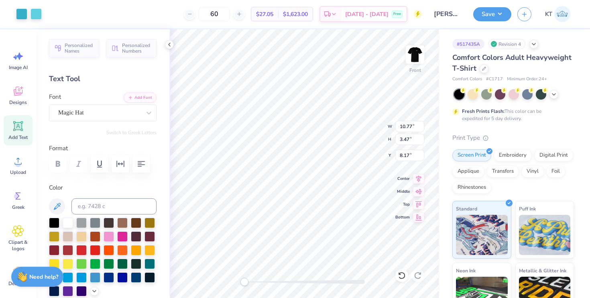
type input "10.77"
type input "3.47"
type input "3.39"
type input "0.99"
type input "11.05"
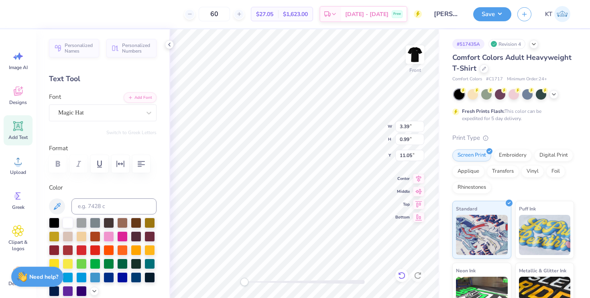
click at [397, 274] on icon at bounding box center [401, 275] width 8 height 8
type input "2.82"
type input "0.82"
type input "8.38"
type input "11.48"
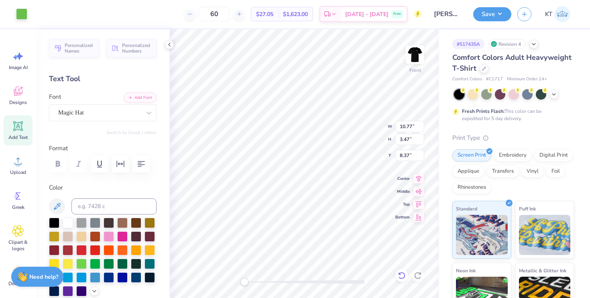
type input "2.82"
type input "0.82"
type input "11.05"
type input "10.77"
type input "3.47"
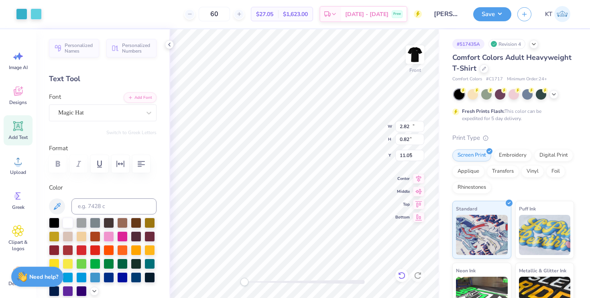
type input "8.17"
type input "2.82"
type input "0.82"
type input "11.05"
type input "3.18"
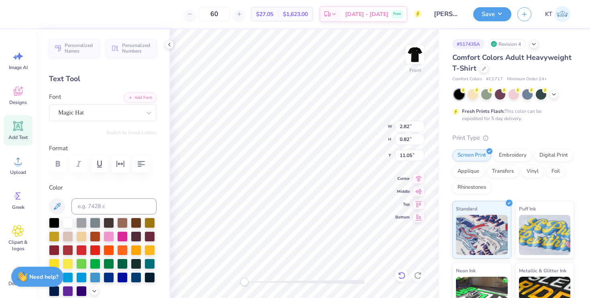
type input "0.87"
type input "11.15"
type input "10.77"
type input "3.47"
type input "12.02"
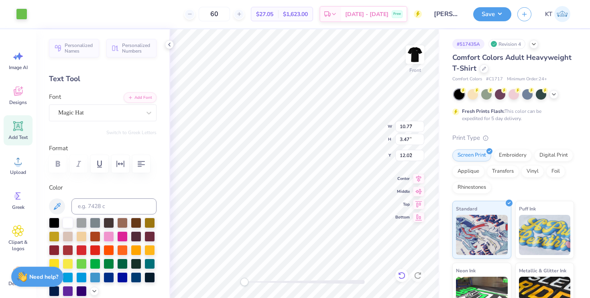
type input "2.82"
type input "0.82"
type input "3.90"
type input "3.18"
type input "0.87"
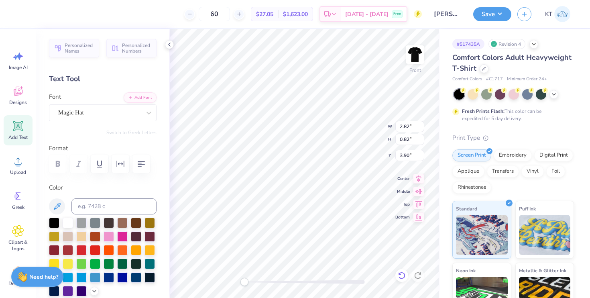
type input "3.00"
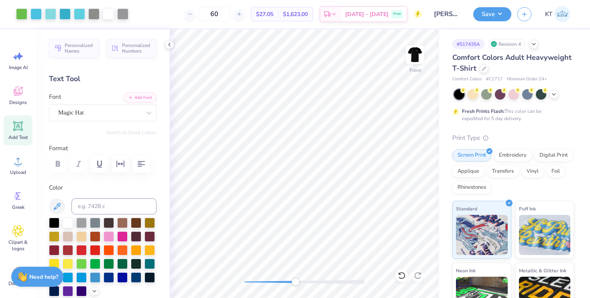
click at [295, 280] on div at bounding box center [304, 282] width 120 height 4
click at [401, 142] on div "Front" at bounding box center [304, 163] width 270 height 268
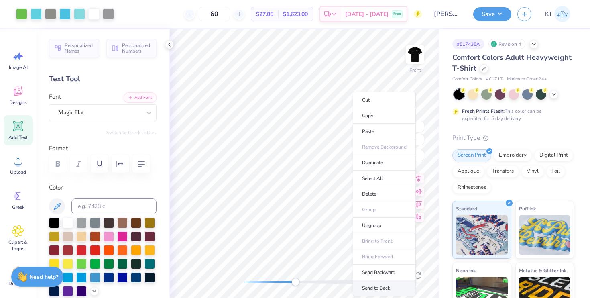
click at [380, 289] on li "Send to Back" at bounding box center [384, 288] width 63 height 16
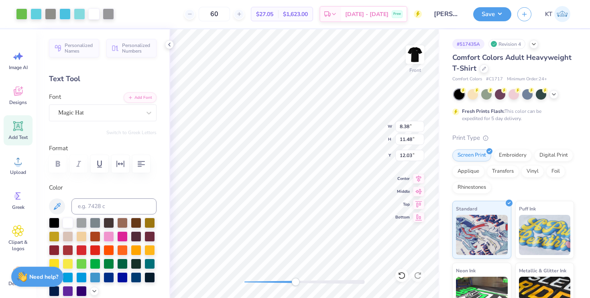
type input "10.77"
type input "3.47"
type input "8.56"
click at [236, 282] on div "Front W 10.77 10.77 " H 3.47 3.47 " Y 8.56 8.56 " Center Middle Top Bottom" at bounding box center [304, 163] width 270 height 268
click at [24, 14] on div at bounding box center [21, 13] width 11 height 11
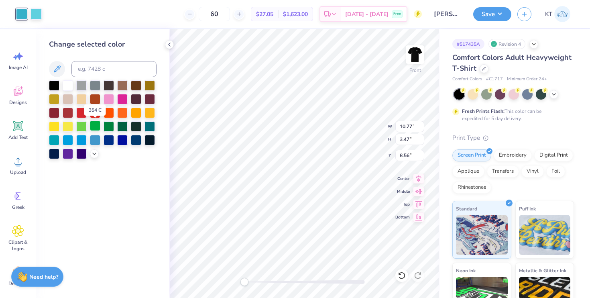
click at [95, 126] on div at bounding box center [95, 125] width 10 height 10
click at [169, 43] on icon at bounding box center [169, 44] width 6 height 6
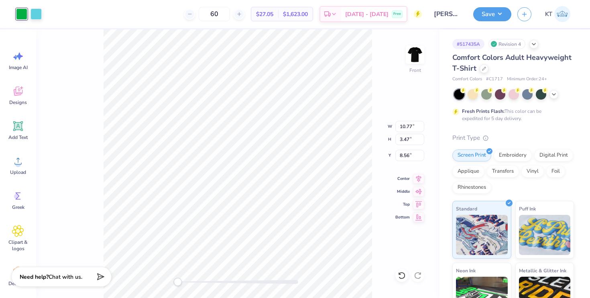
click at [60, 16] on div "60 $27.05 Per Item $1,623.00 Total Est. Delivery Sep 22 - 25 Free" at bounding box center [235, 14] width 374 height 28
click at [32, 12] on div at bounding box center [35, 13] width 11 height 11
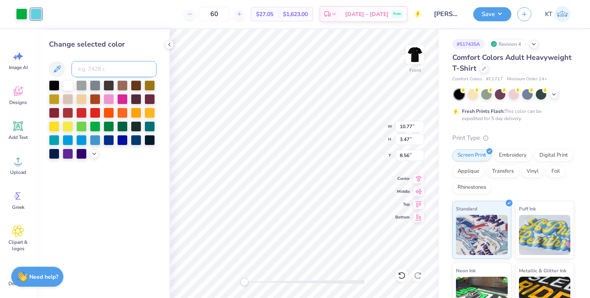
click at [117, 71] on input at bounding box center [113, 69] width 85 height 16
type input "360"
click at [168, 43] on icon at bounding box center [169, 44] width 6 height 6
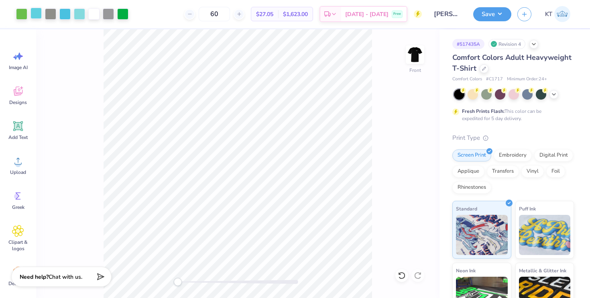
click at [33, 13] on div at bounding box center [35, 13] width 11 height 11
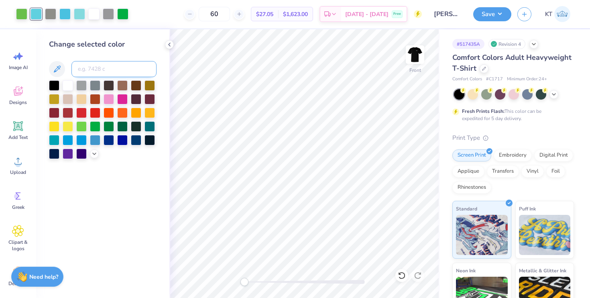
click at [115, 71] on input at bounding box center [113, 69] width 85 height 16
type input "637"
click at [170, 46] on polyline at bounding box center [169, 44] width 2 height 3
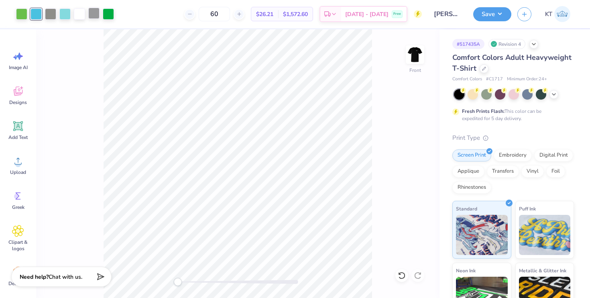
click at [88, 14] on div at bounding box center [93, 13] width 11 height 11
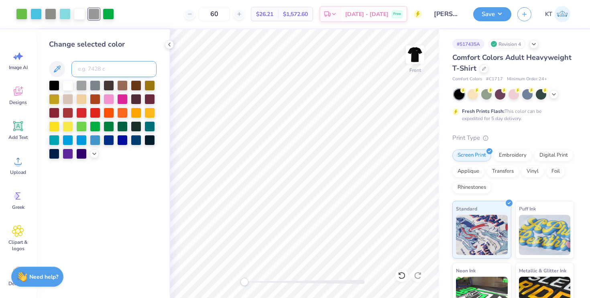
click at [81, 67] on input at bounding box center [113, 69] width 85 height 16
type input "7539"
click at [172, 44] on div at bounding box center [169, 44] width 9 height 9
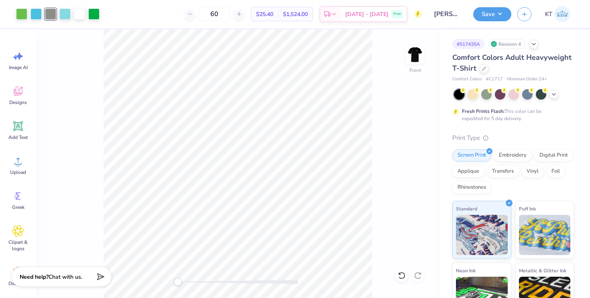
click at [128, 22] on div "60 $25.40 Per Item $1,524.00 Total Est. Delivery Sep 22 - 25 Free" at bounding box center [263, 14] width 316 height 28
click at [131, 17] on div "60 $25.40 Per Item $1,524.00 Total Est. Delivery Sep 22 - 25 Free" at bounding box center [263, 14] width 316 height 28
click at [409, 60] on img at bounding box center [415, 54] width 32 height 32
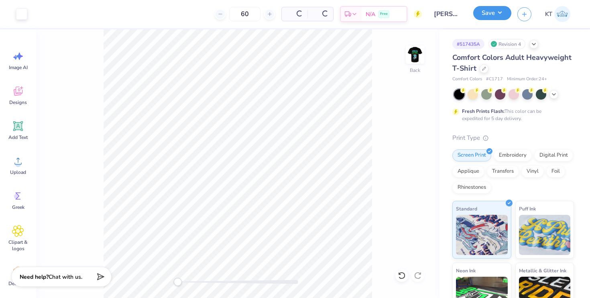
click at [495, 19] on button "Save" at bounding box center [492, 13] width 38 height 14
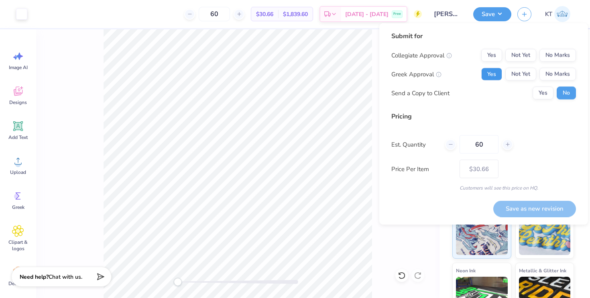
click at [491, 72] on button "Yes" at bounding box center [491, 74] width 21 height 13
click at [562, 55] on button "No Marks" at bounding box center [557, 55] width 36 height 13
click at [529, 204] on button "Save as new revision" at bounding box center [534, 208] width 83 height 16
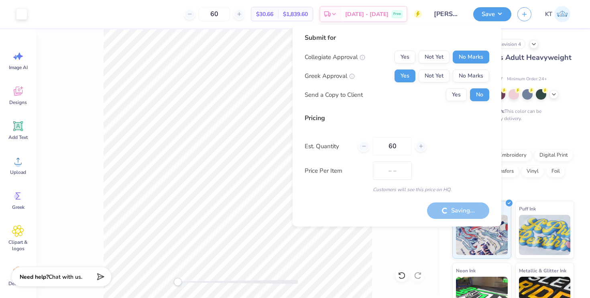
type input "$30.66"
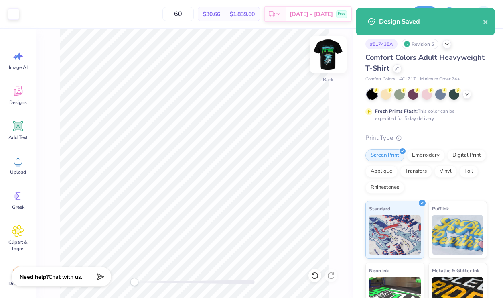
click at [322, 53] on img at bounding box center [328, 54] width 32 height 32
click at [483, 19] on icon "close" at bounding box center [486, 22] width 6 height 6
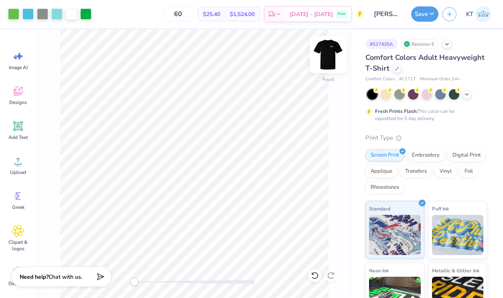
click at [327, 55] on img at bounding box center [328, 54] width 32 height 32
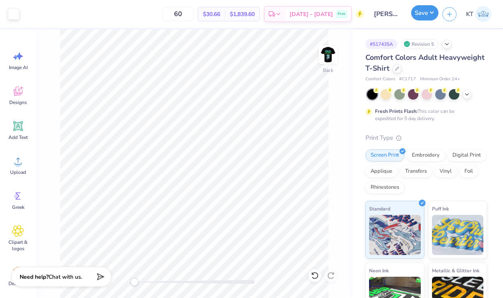
click at [430, 20] on button "Save" at bounding box center [424, 12] width 27 height 15
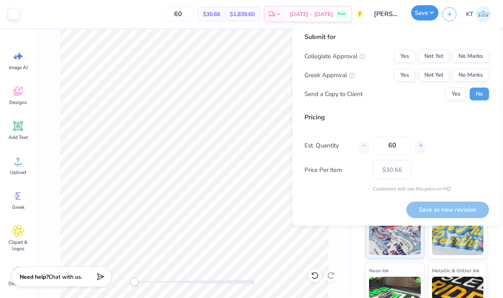
click at [430, 18] on button "Save" at bounding box center [424, 12] width 27 height 15
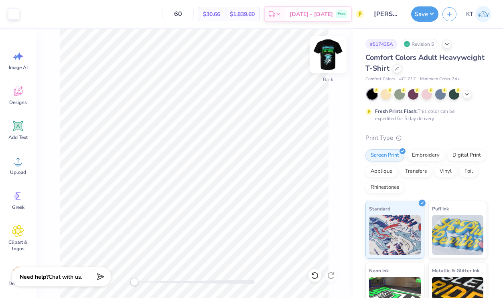
click at [327, 58] on img at bounding box center [328, 54] width 32 height 32
click at [332, 61] on img at bounding box center [328, 54] width 32 height 32
click at [183, 16] on input "60" at bounding box center [177, 14] width 31 height 14
type input "100"
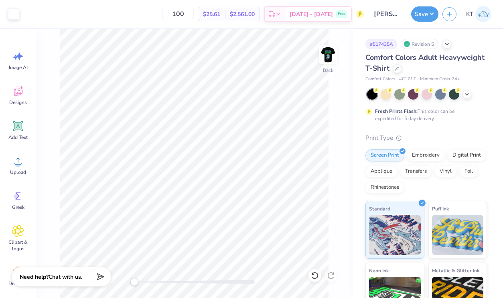
click at [157, 12] on div "100 $25.61 Per Item $2,561.00 Total Est. Delivery Sep 22 - 25 Free" at bounding box center [193, 14] width 340 height 28
click at [180, 12] on input "100" at bounding box center [177, 14] width 31 height 14
click at [169, 13] on div "$25.61 Per Item $2,561.00 Total Est. Delivery Sep 22 - 25 Free" at bounding box center [193, 14] width 340 height 28
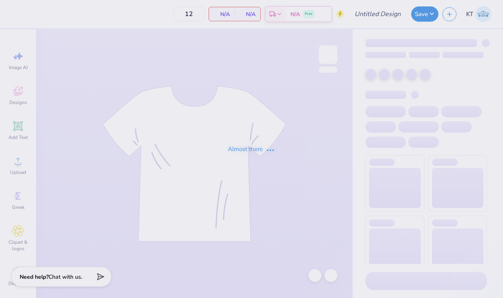
type input "[PERSON_NAME] : [GEOGRAPHIC_DATA][US_STATE]"
type input "60"
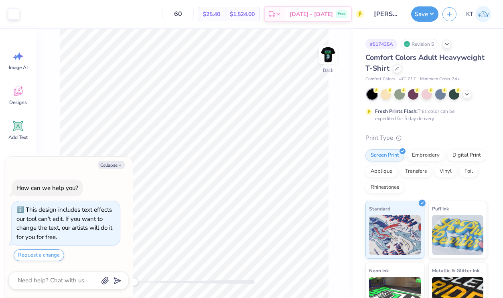
click at [338, 48] on div "Back" at bounding box center [194, 163] width 316 height 268
click at [330, 53] on img at bounding box center [328, 54] width 32 height 32
click at [109, 167] on button "Collapse" at bounding box center [111, 164] width 27 height 8
type textarea "x"
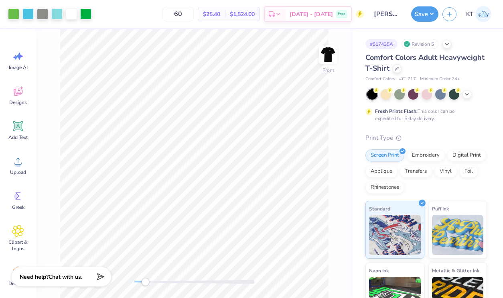
drag, startPoint x: 135, startPoint y: 282, endPoint x: 145, endPoint y: 282, distance: 10.0
click at [145, 282] on div "Accessibility label" at bounding box center [145, 282] width 8 height 8
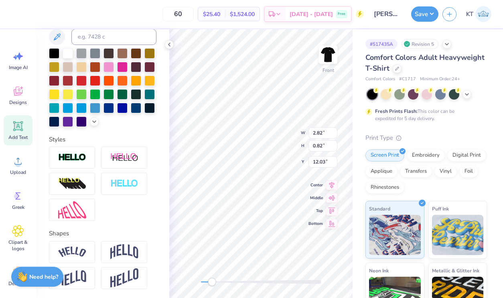
scroll to position [200, 0]
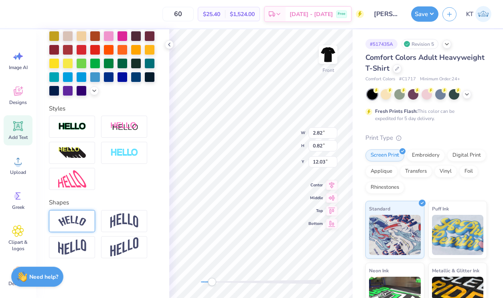
click at [84, 219] on img at bounding box center [72, 220] width 28 height 11
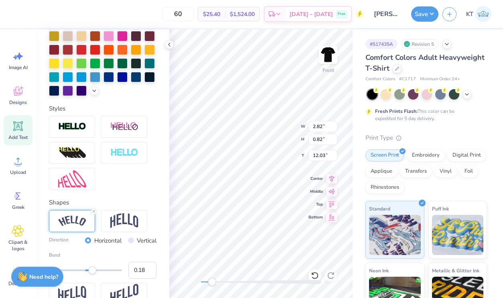
type input "0.16"
drag, startPoint x: 101, startPoint y: 269, endPoint x: 91, endPoint y: 269, distance: 9.2
click at [91, 269] on div "Accessibility label" at bounding box center [92, 270] width 8 height 8
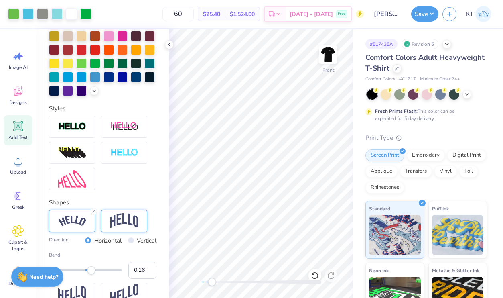
click at [119, 224] on img at bounding box center [124, 220] width 28 height 15
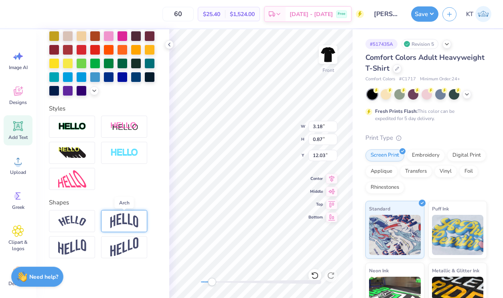
click at [110, 220] on img at bounding box center [124, 220] width 28 height 15
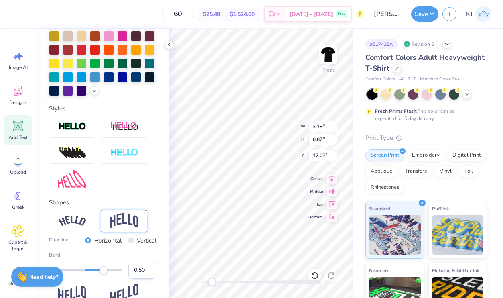
click at [141, 271] on input "0.50" at bounding box center [142, 269] width 28 height 17
type input ".16"
type input "8.38"
type input "11.48"
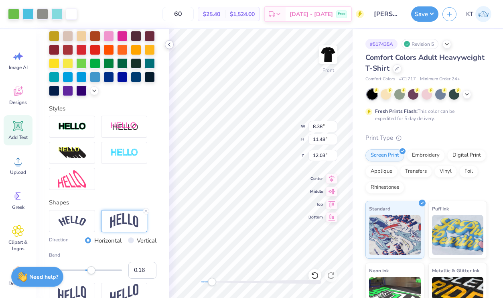
click at [168, 43] on icon at bounding box center [169, 44] width 6 height 6
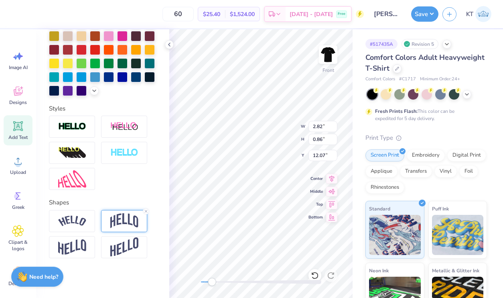
click at [131, 228] on div at bounding box center [124, 221] width 46 height 22
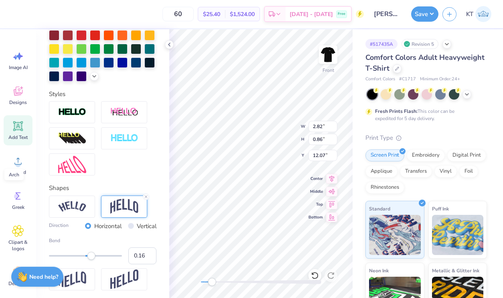
scroll to position [234, 0]
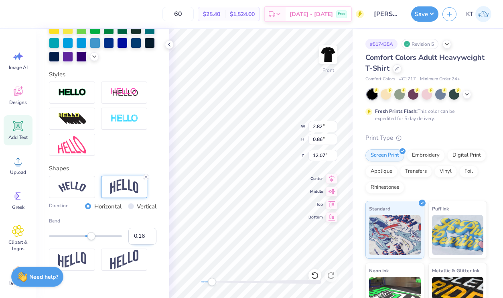
click at [140, 240] on input "0.16" at bounding box center [142, 235] width 28 height 17
type input "0.1"
type input "3.18"
type input "0.90"
type input "12.08"
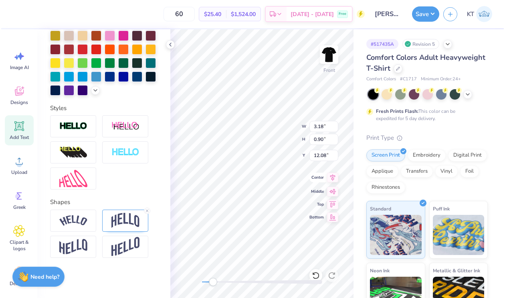
scroll to position [200, 0]
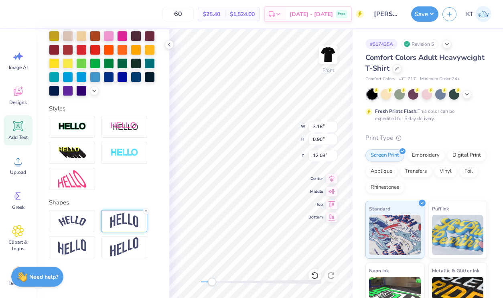
click at [130, 215] on img at bounding box center [124, 220] width 28 height 15
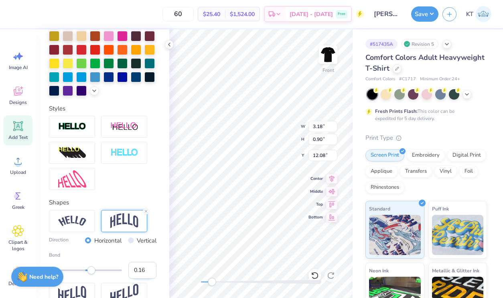
click at [146, 274] on input "0.16" at bounding box center [142, 269] width 28 height 17
type input "0.10"
type input "8.38"
type input "11.48"
type input "12.03"
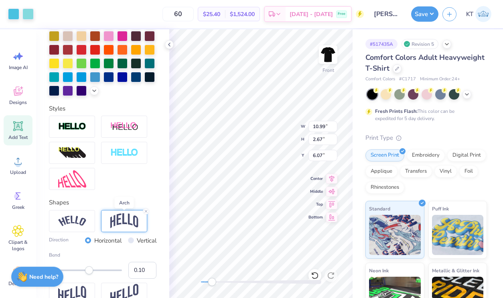
click at [117, 227] on img at bounding box center [124, 220] width 28 height 15
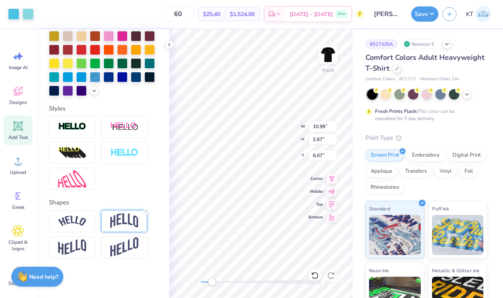
click at [115, 229] on div at bounding box center [124, 221] width 46 height 22
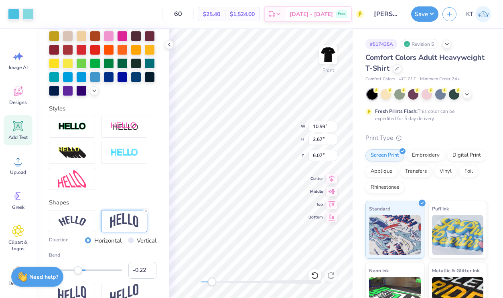
type input "-0.23"
drag, startPoint x: 91, startPoint y: 271, endPoint x: 77, endPoint y: 271, distance: 14.4
click at [77, 271] on div "Accessibility label" at bounding box center [78, 270] width 8 height 8
click at [313, 270] on div at bounding box center [314, 275] width 13 height 13
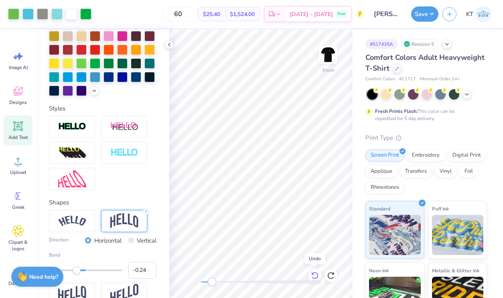
click at [313, 270] on div at bounding box center [314, 275] width 13 height 13
click at [170, 43] on icon at bounding box center [169, 44] width 6 height 6
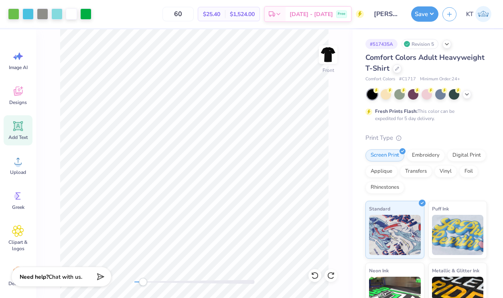
drag, startPoint x: 145, startPoint y: 283, endPoint x: 139, endPoint y: 282, distance: 6.1
click at [139, 282] on div "Accessibility label" at bounding box center [143, 282] width 8 height 8
click at [318, 274] on icon at bounding box center [315, 275] width 8 height 8
click at [332, 276] on icon at bounding box center [331, 275] width 8 height 8
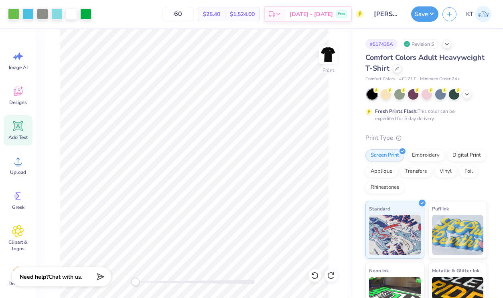
drag, startPoint x: 140, startPoint y: 279, endPoint x: 134, endPoint y: 279, distance: 5.6
click at [134, 279] on div "Accessibility label" at bounding box center [135, 282] width 8 height 8
click at [16, 153] on div "Upload" at bounding box center [18, 165] width 29 height 30
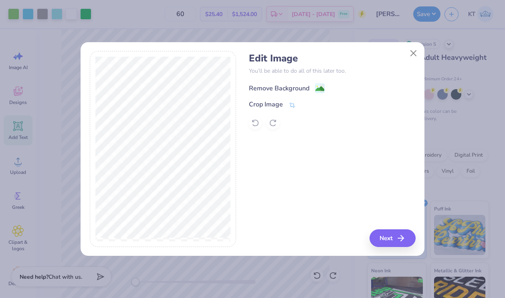
click at [276, 89] on div "Remove Background" at bounding box center [279, 88] width 61 height 10
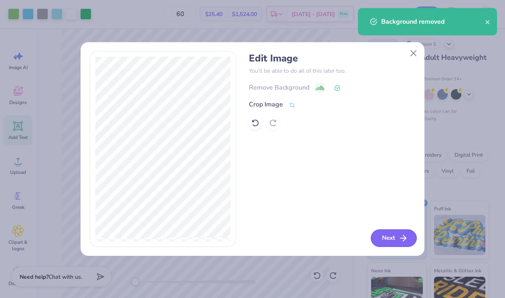
click at [387, 237] on button "Next" at bounding box center [394, 238] width 46 height 18
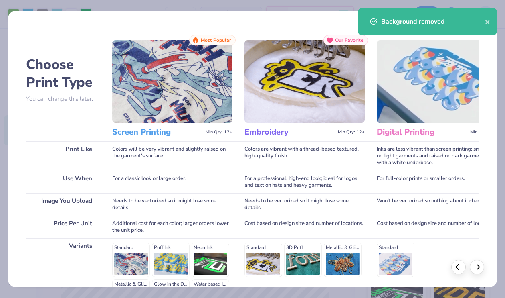
scroll to position [102, 0]
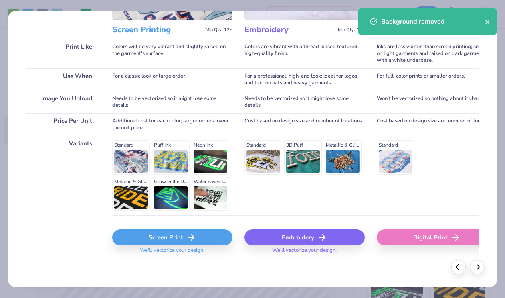
click at [180, 243] on div "Screen Print" at bounding box center [172, 237] width 120 height 16
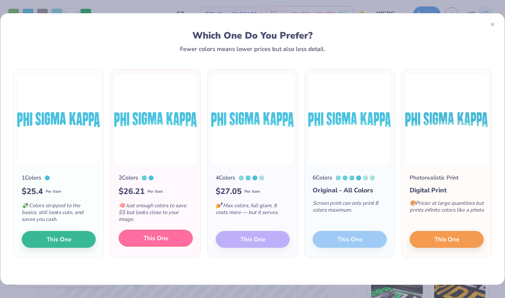
click at [160, 242] on button "This One" at bounding box center [156, 237] width 74 height 17
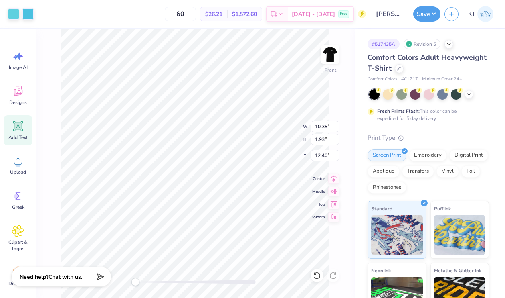
type input "10.35"
type input "1.93"
type input "10.99"
type input "5.95"
type input "6.07"
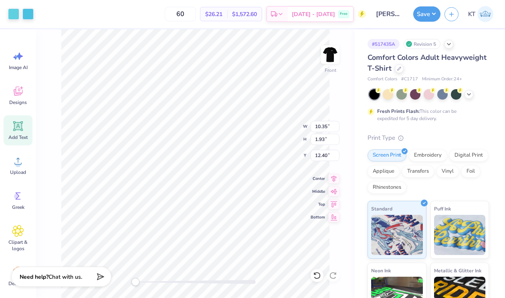
type input "10.59"
type input "1.97"
type input "6.21"
type input "1.70"
type input "2.84"
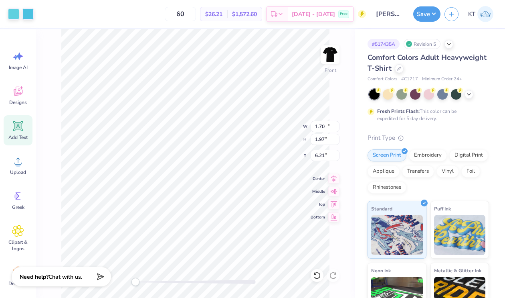
type input "8.70"
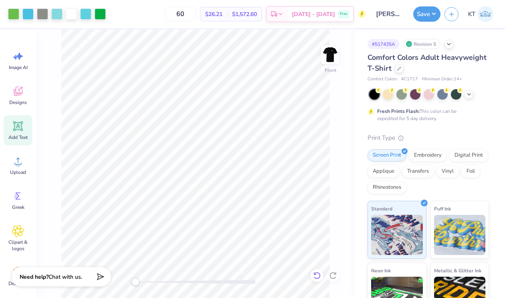
click at [318, 274] on icon at bounding box center [317, 275] width 8 height 8
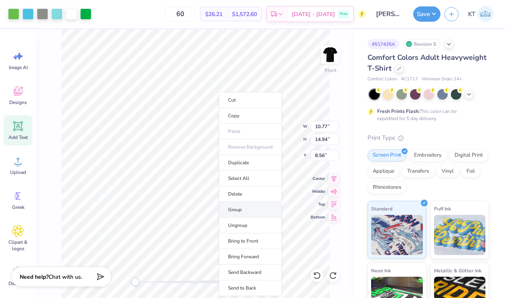
click at [236, 211] on li "Group" at bounding box center [250, 210] width 63 height 16
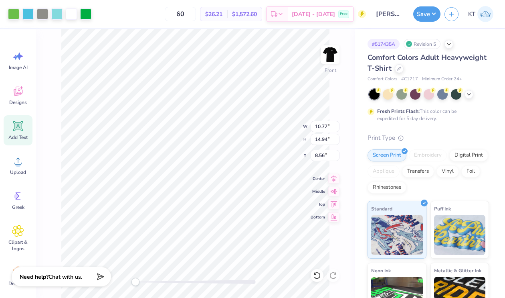
type input "11.05"
type input "15.34"
type input "8.18"
type input "11.13"
type input "15.44"
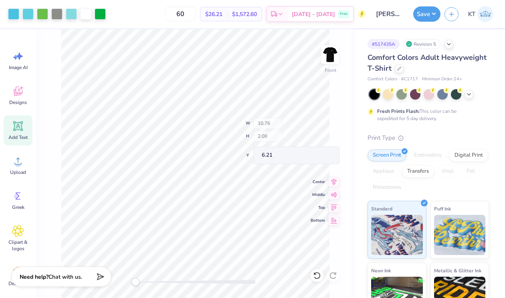
type input "10.76"
type input "2.00"
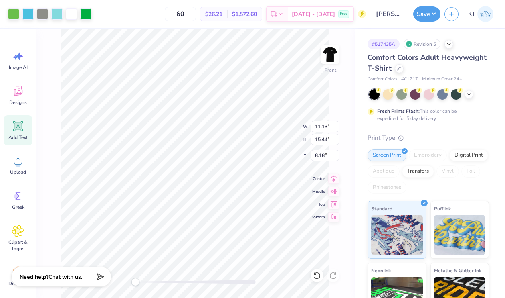
type input "10.76"
type input "2.00"
type input "6.21"
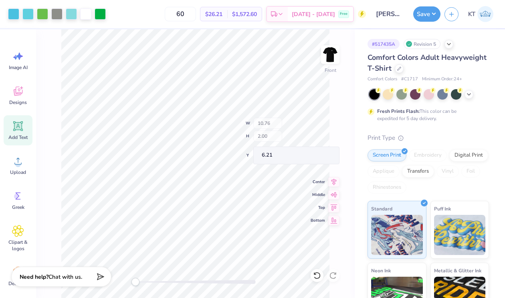
type input "10.86"
type input "2.02"
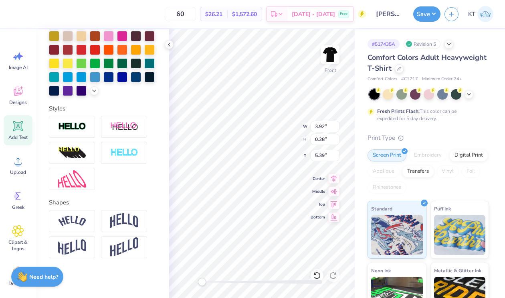
click at [167, 91] on div "60 $26.21 Per Item $1,572.60 Total Est. Delivery [DATE] - [DATE] Free Design Ti…" at bounding box center [252, 149] width 505 height 298
click at [324, 61] on img at bounding box center [330, 54] width 32 height 32
click at [338, 56] on div at bounding box center [330, 54] width 18 height 18
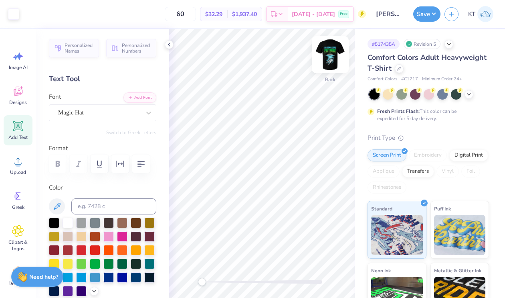
click at [326, 57] on img at bounding box center [330, 54] width 32 height 32
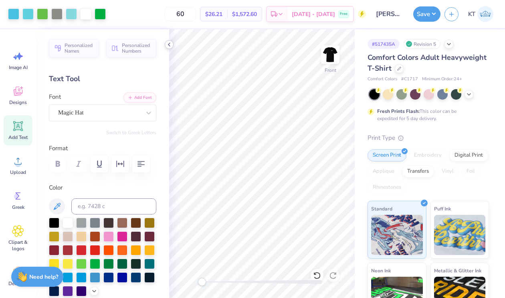
click at [170, 45] on icon at bounding box center [169, 44] width 6 height 6
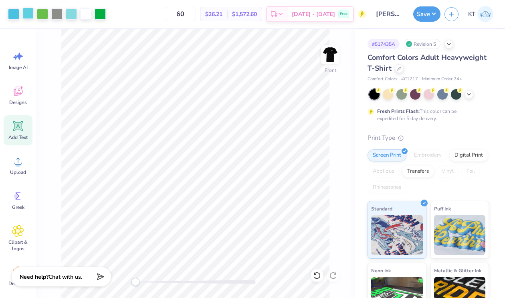
click at [28, 14] on div at bounding box center [27, 13] width 11 height 11
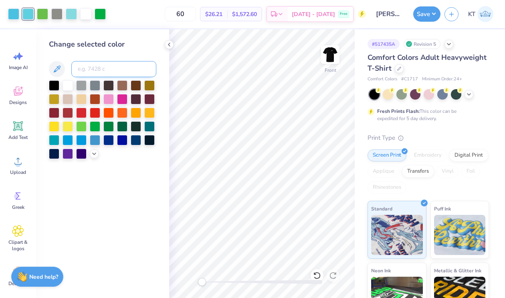
click at [97, 67] on input at bounding box center [113, 69] width 85 height 16
type input "318"
click at [170, 47] on icon at bounding box center [169, 44] width 6 height 6
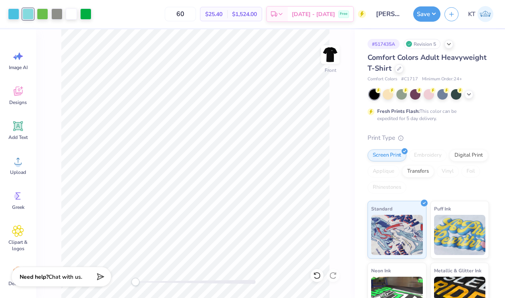
click at [154, 280] on div at bounding box center [196, 282] width 120 height 4
click at [122, 275] on div "Front" at bounding box center [195, 163] width 319 height 268
click at [418, 16] on button "Save" at bounding box center [426, 12] width 27 height 15
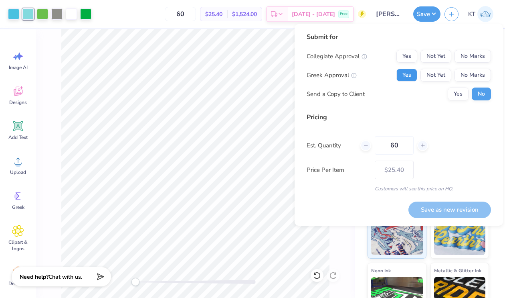
click at [412, 69] on button "Yes" at bounding box center [407, 75] width 21 height 13
click at [471, 60] on button "No Marks" at bounding box center [473, 56] width 36 height 13
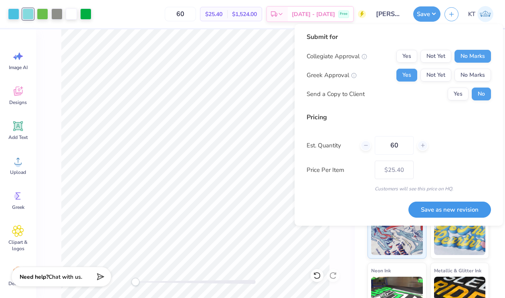
click at [452, 203] on button "Save as new revision" at bounding box center [450, 209] width 83 height 16
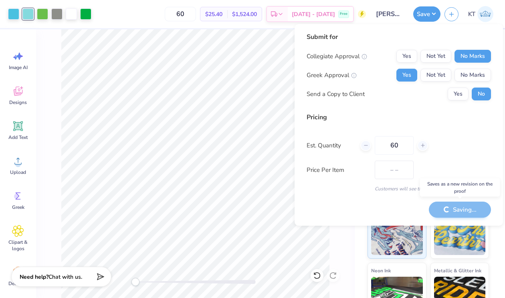
type input "$25.40"
